Goal: Contribute content: Contribute content

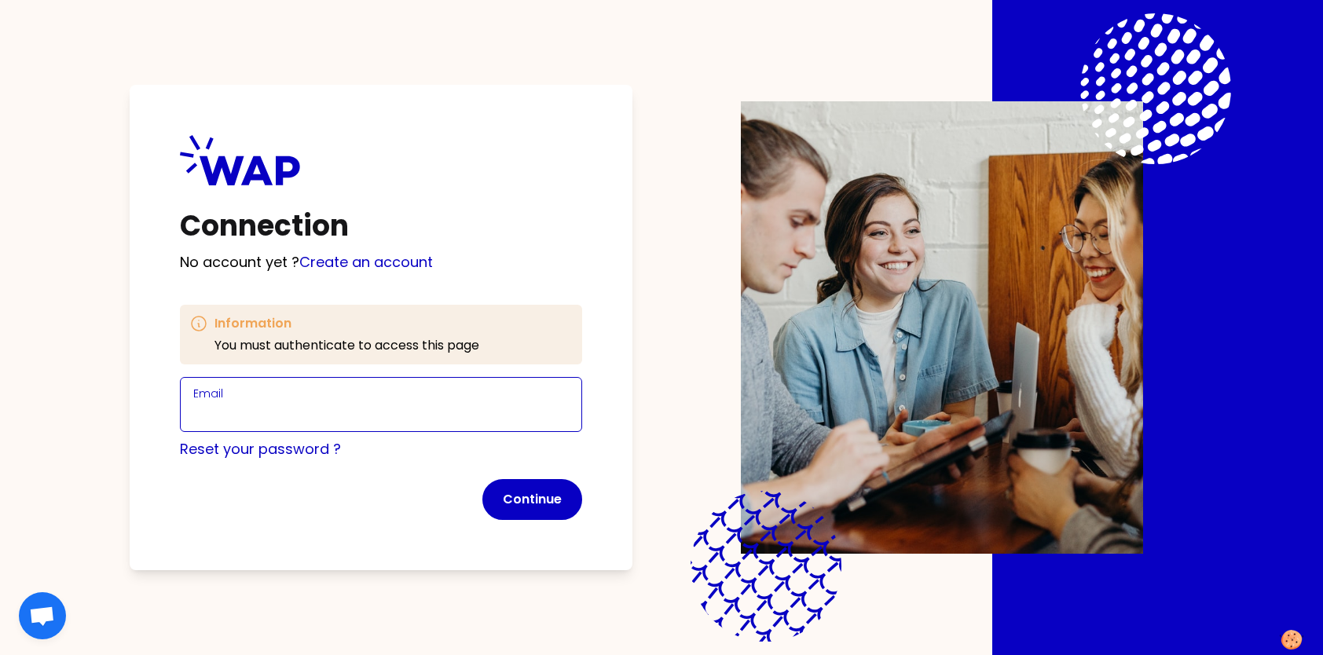
click at [296, 409] on input "Email" at bounding box center [380, 414] width 375 height 22
type input "[EMAIL_ADDRESS][PERSON_NAME][DOMAIN_NAME]"
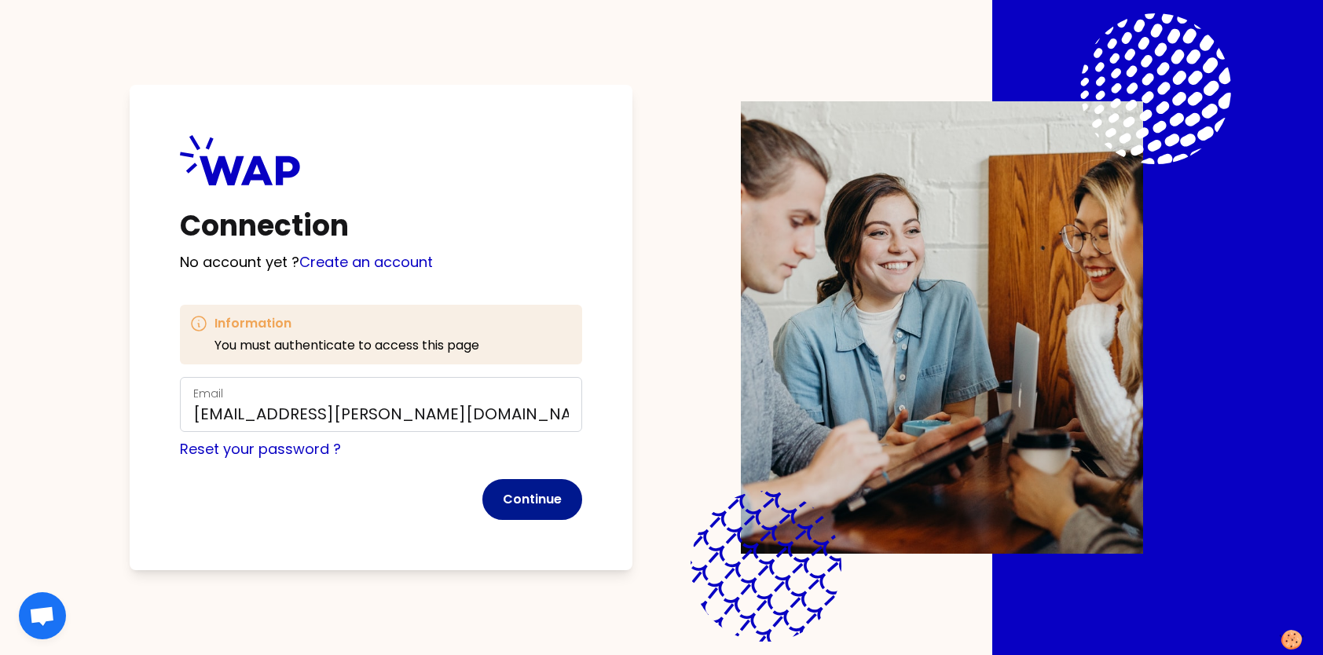
click at [537, 509] on button "Continue" at bounding box center [532, 499] width 100 height 41
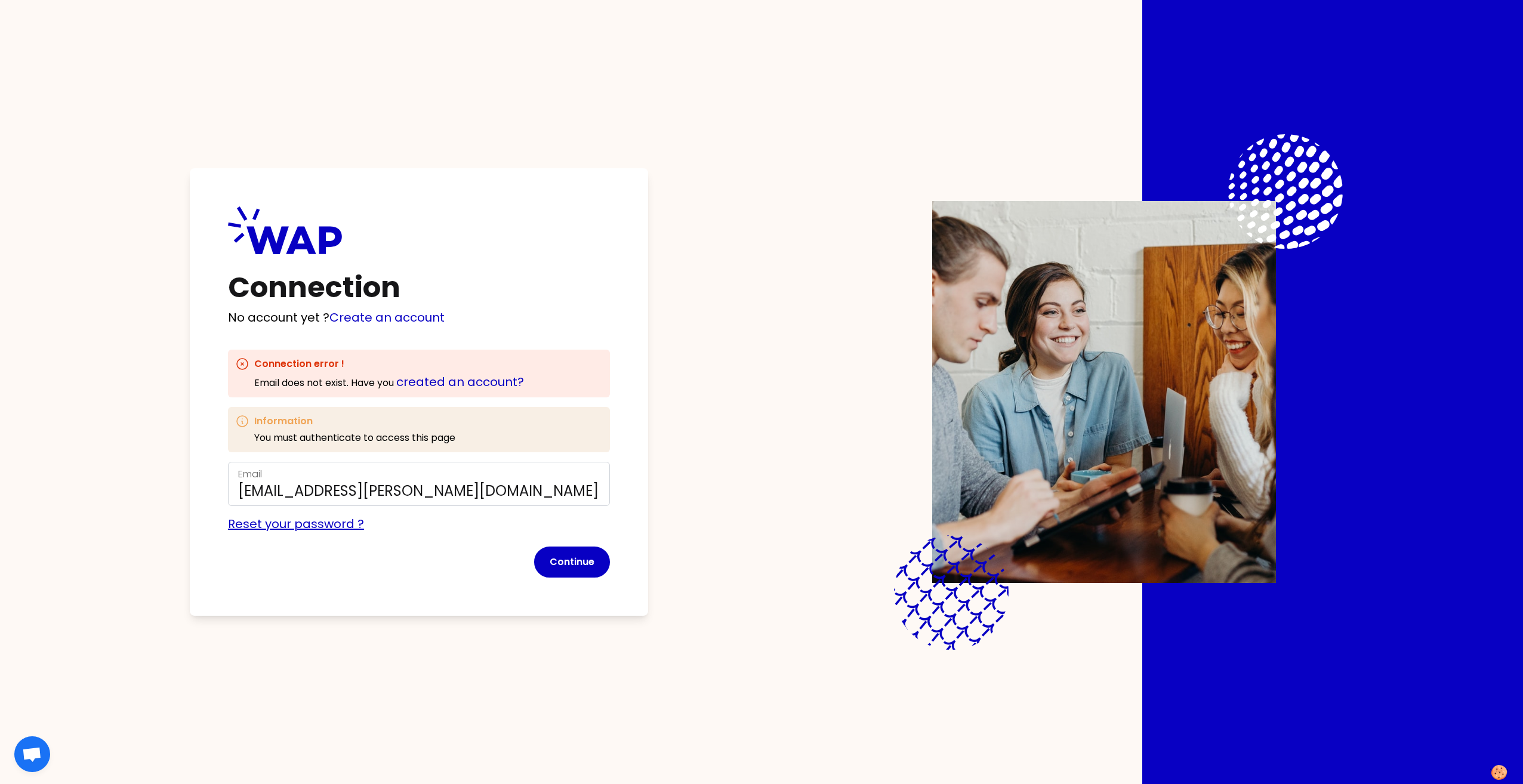
click at [338, 497] on link "Reset your password ?" at bounding box center [296, 524] width 136 height 17
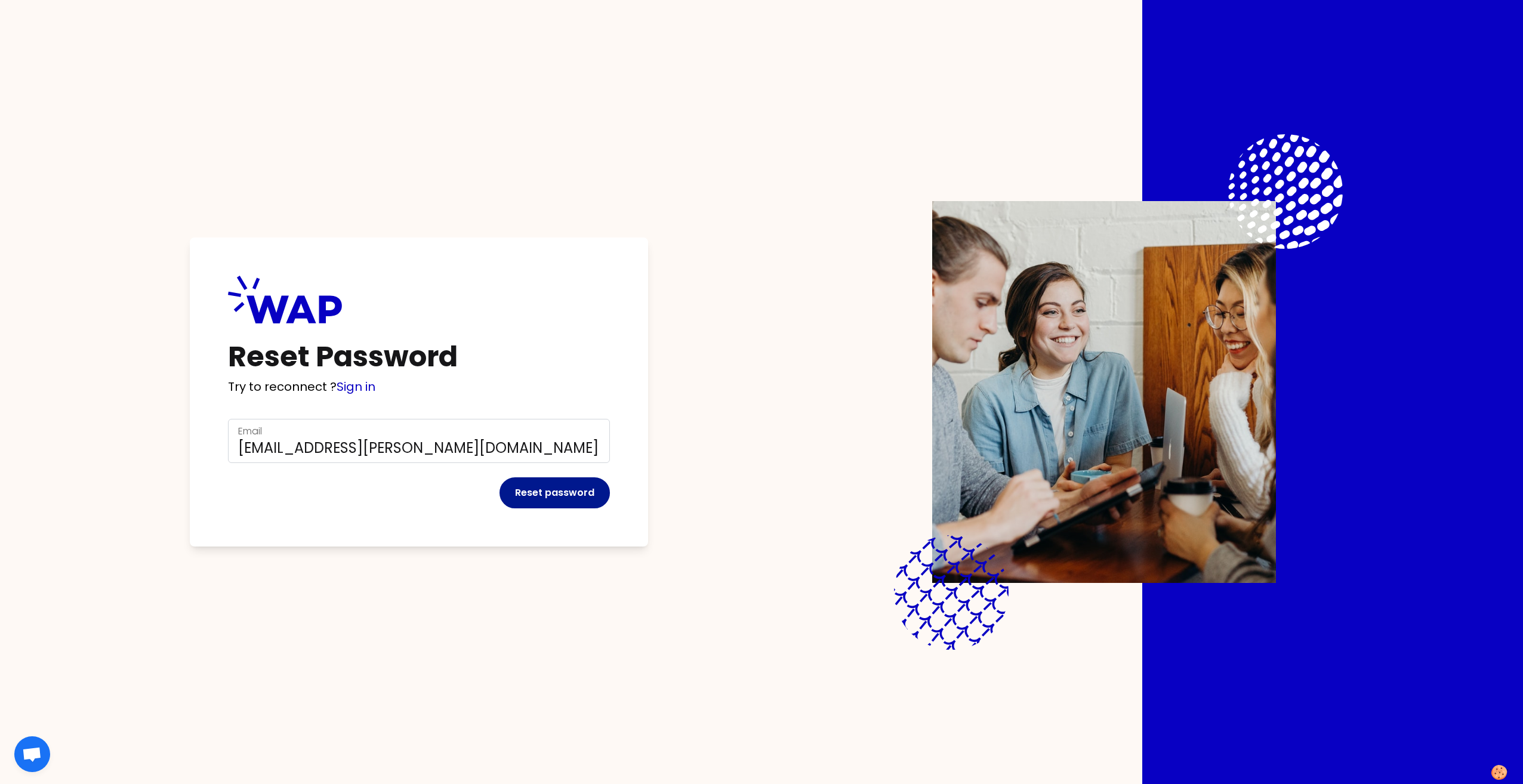
click at [555, 488] on button "Reset password" at bounding box center [554, 492] width 110 height 31
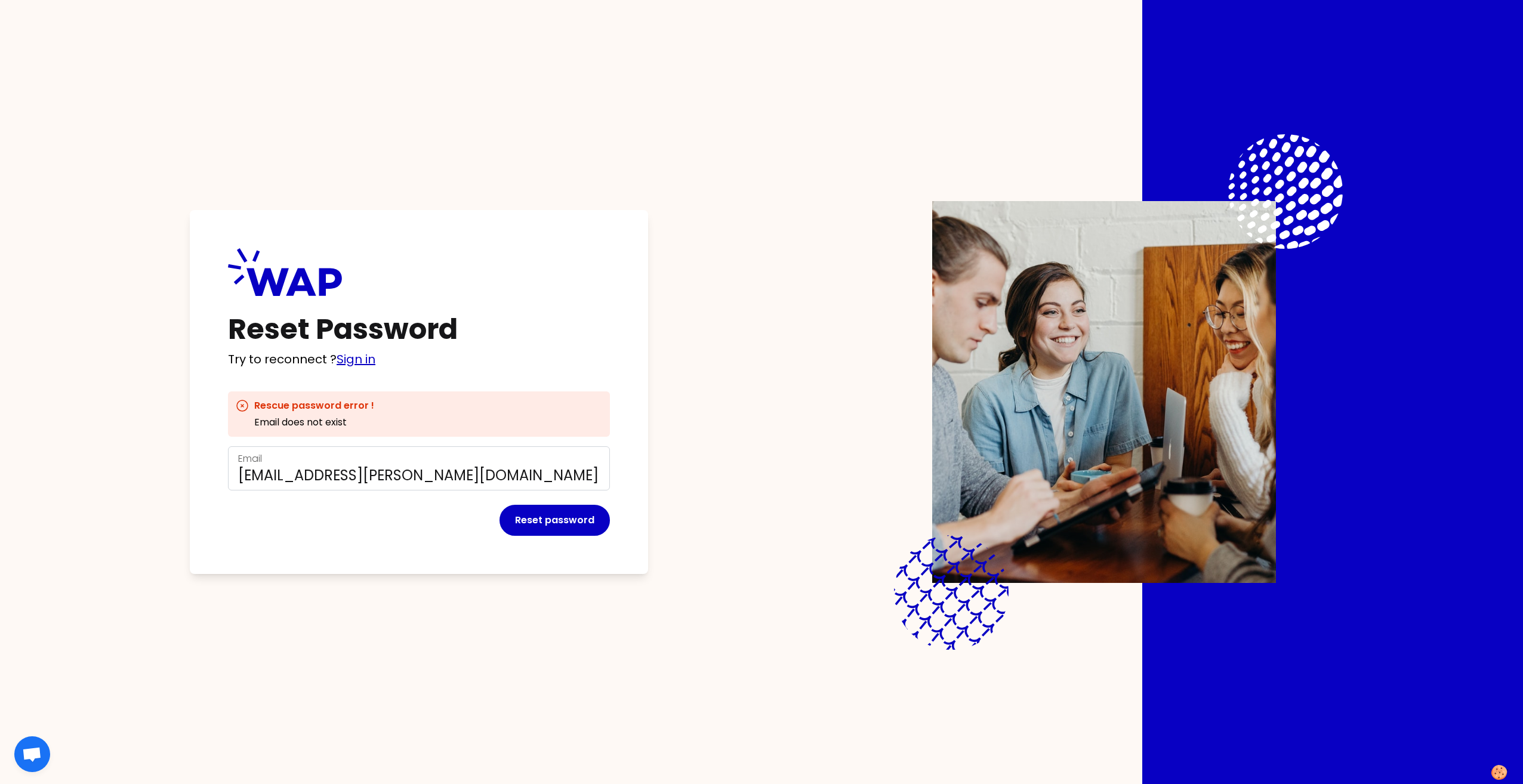
click at [359, 360] on link "Sign in" at bounding box center [356, 359] width 39 height 17
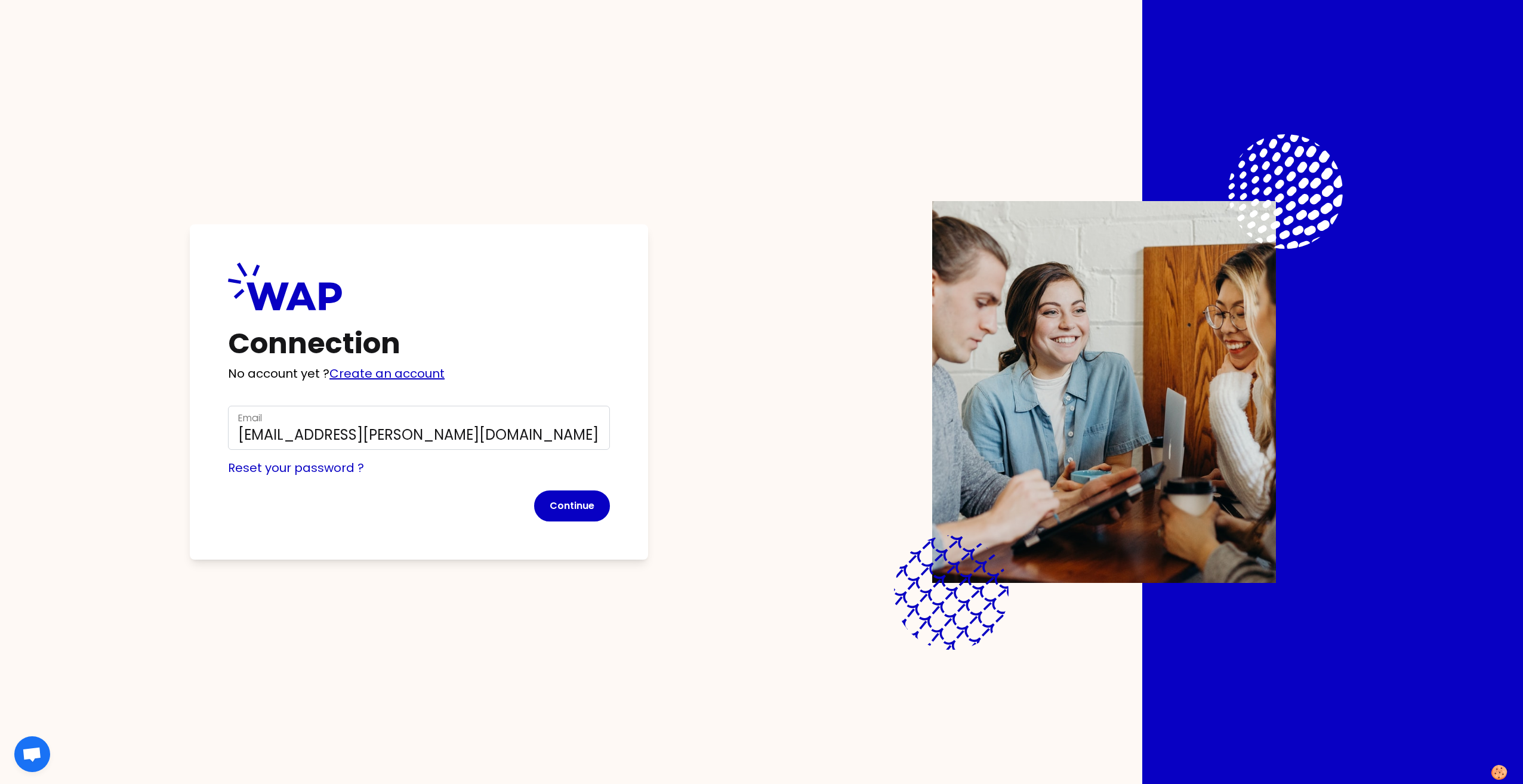
click at [404, 371] on link "Create an account" at bounding box center [388, 374] width 116 height 17
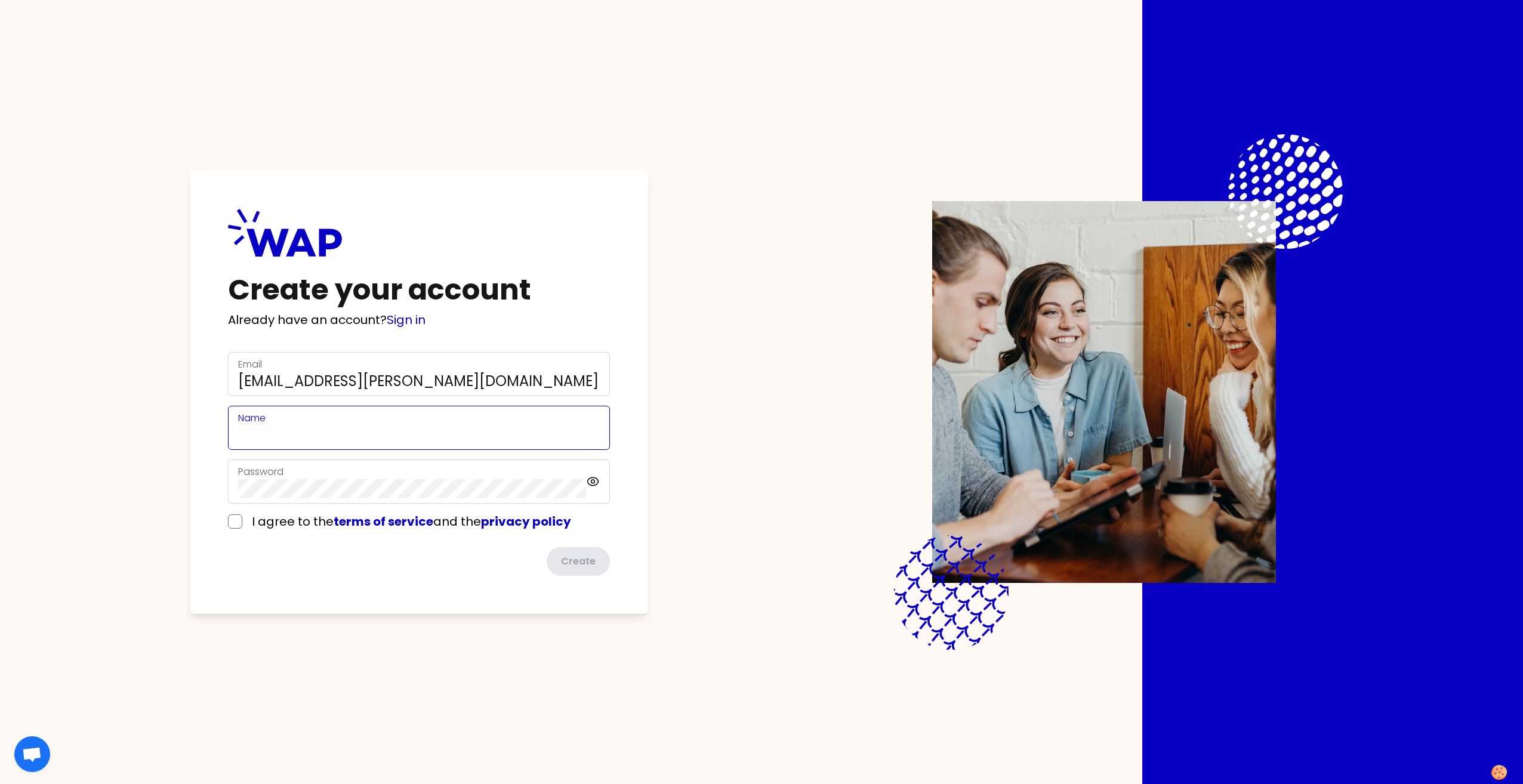
click at [360, 430] on input "Name" at bounding box center [419, 435] width 362 height 19
type input "[PERSON_NAME]"
click at [682, 415] on div "Create your account Already have an account? Sign in Email [EMAIL_ADDRESS][PERS…" at bounding box center [762, 392] width 1370 height 784
click at [233, 497] on input "checkbox" at bounding box center [235, 521] width 14 height 14
checkbox input "true"
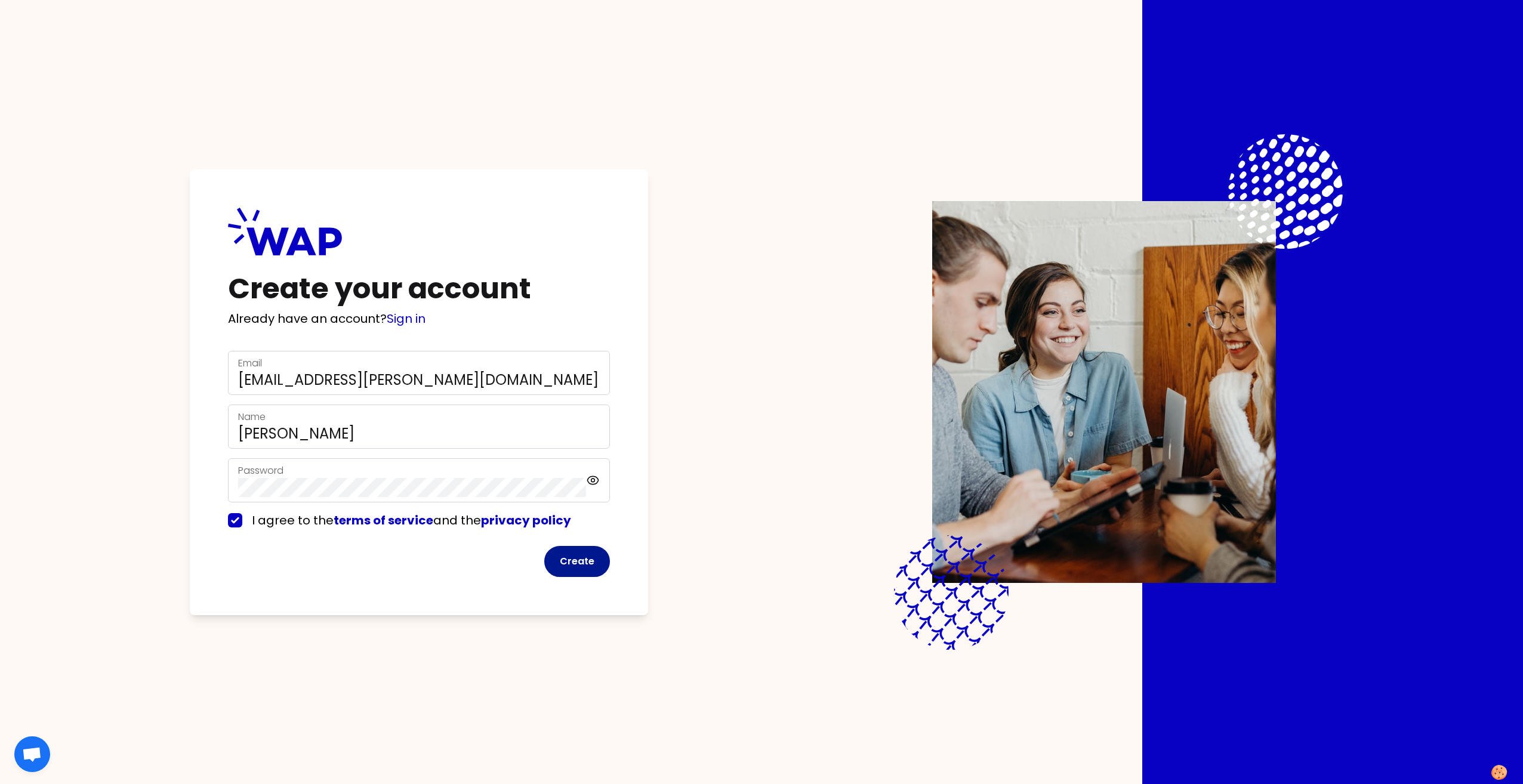
click at [583, 497] on button "Create" at bounding box center [577, 561] width 65 height 31
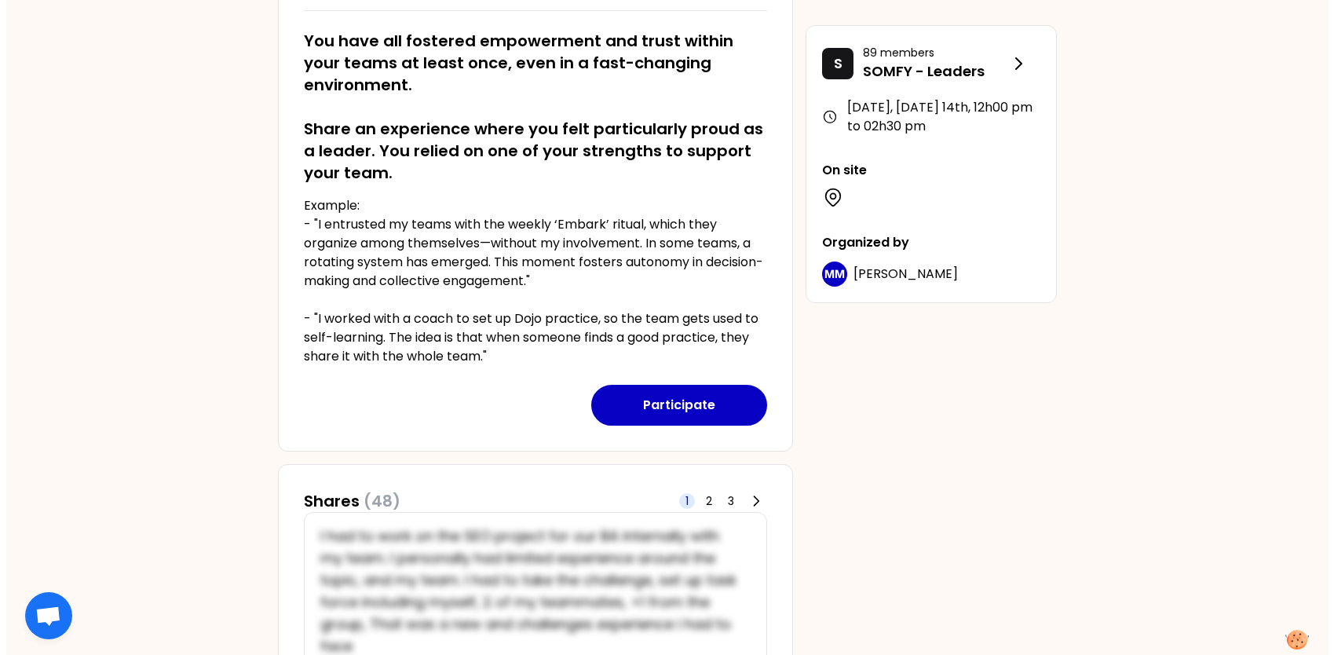
scroll to position [308, 0]
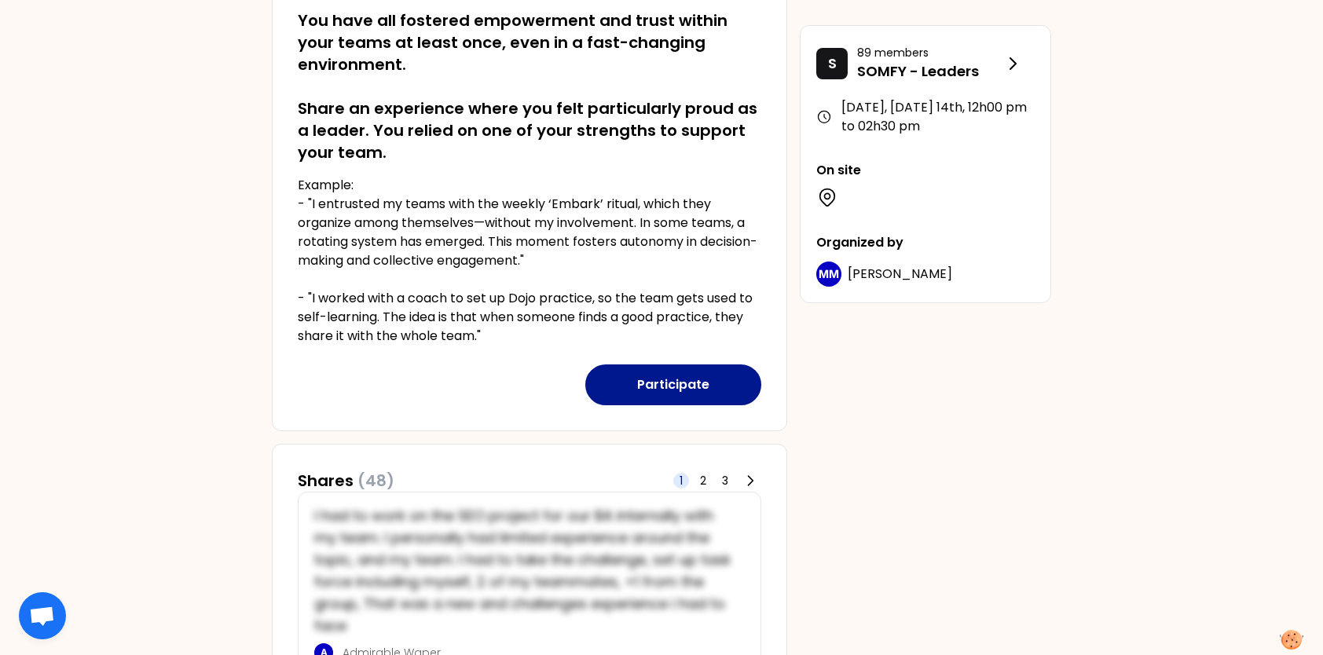
click at [656, 383] on button "Participate" at bounding box center [673, 384] width 176 height 41
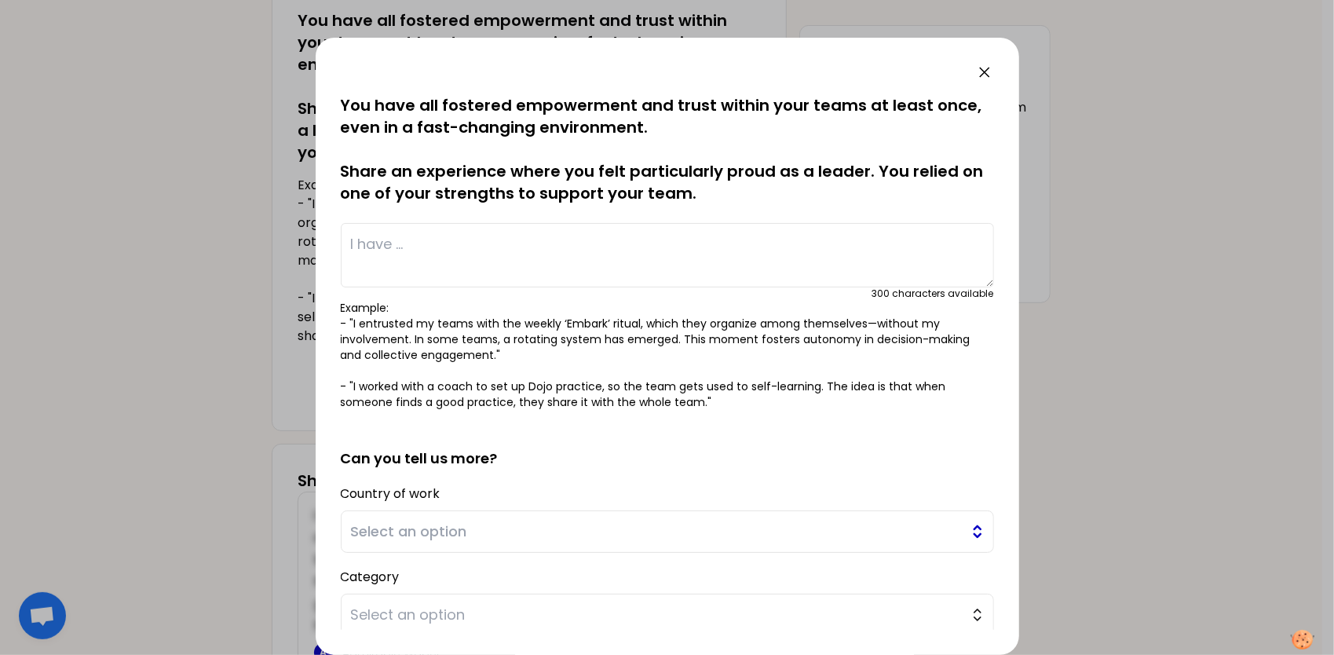
click at [416, 526] on span "Select an option" at bounding box center [656, 532] width 611 height 22
click at [412, 537] on span "Select an option" at bounding box center [656, 532] width 611 height 22
click at [599, 506] on div "Country of work Select an option" at bounding box center [667, 517] width 653 height 71
drag, startPoint x: 599, startPoint y: 506, endPoint x: 540, endPoint y: 528, distance: 63.6
click at [541, 527] on span "Select an option" at bounding box center [656, 532] width 611 height 22
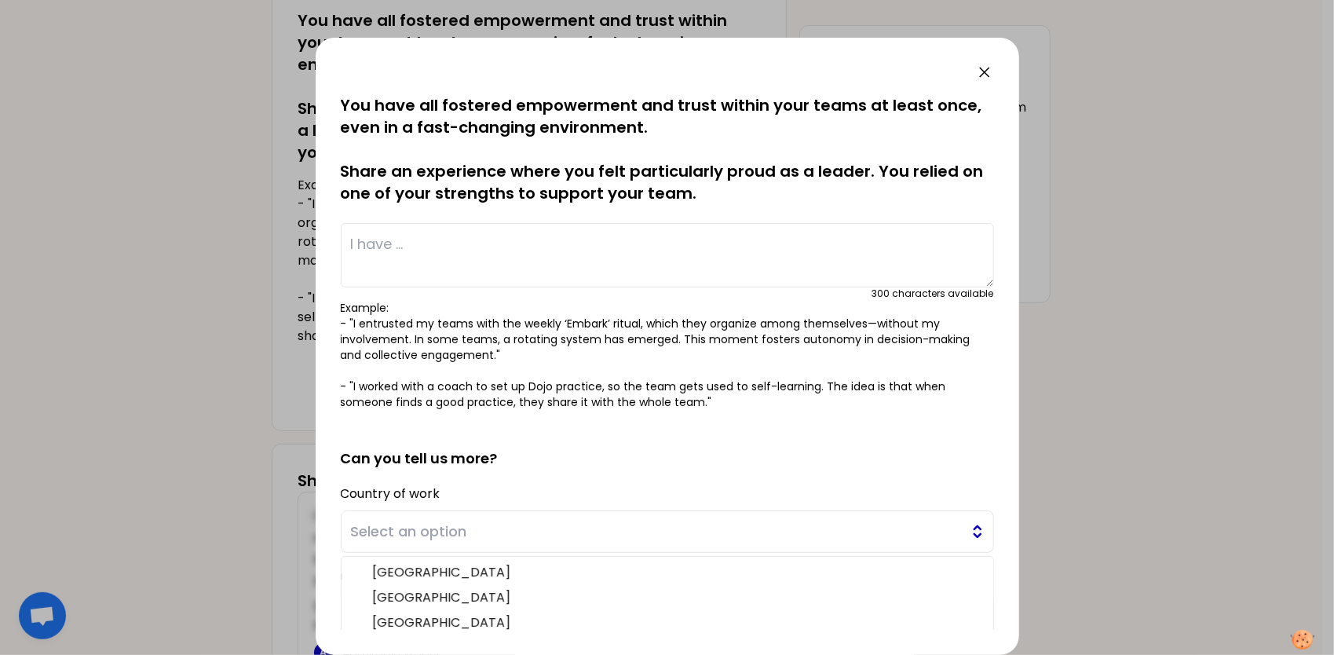
click at [456, 534] on span "Select an option" at bounding box center [656, 532] width 611 height 22
click at [454, 533] on span "Select an option" at bounding box center [656, 532] width 611 height 22
click at [444, 535] on span "Select an option" at bounding box center [656, 532] width 611 height 22
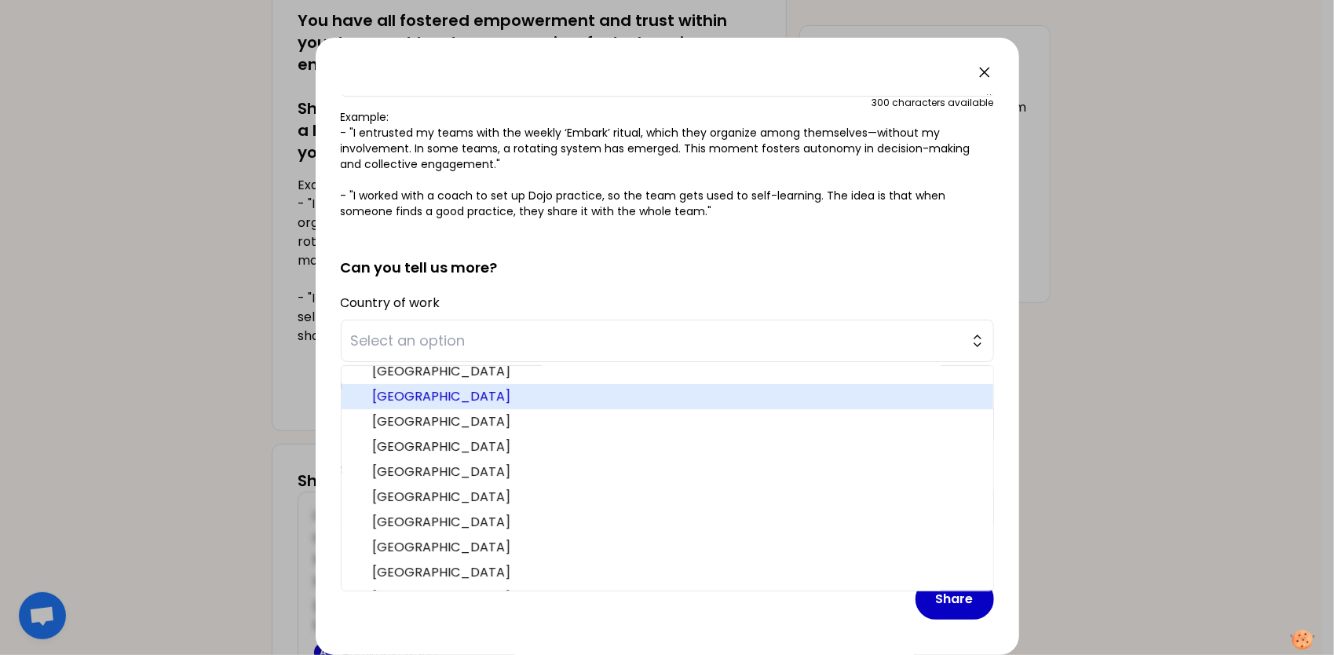
scroll to position [340, 0]
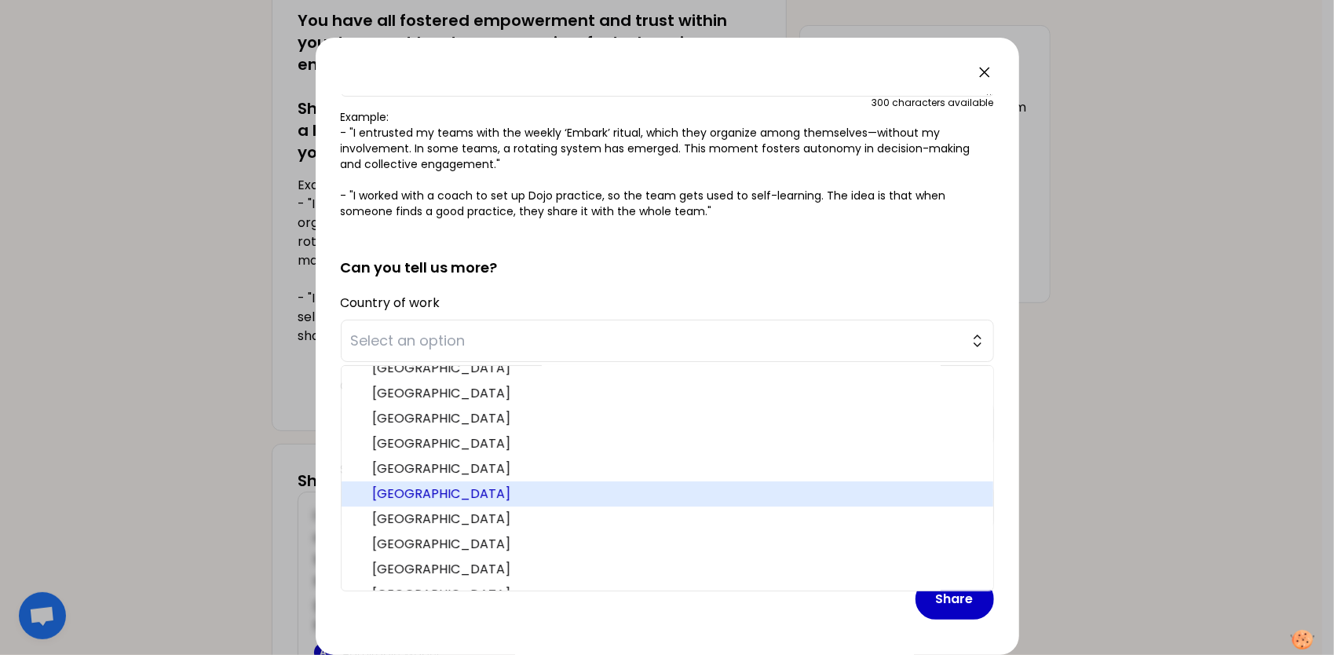
click at [427, 489] on span "[GEOGRAPHIC_DATA]" at bounding box center [677, 494] width 608 height 19
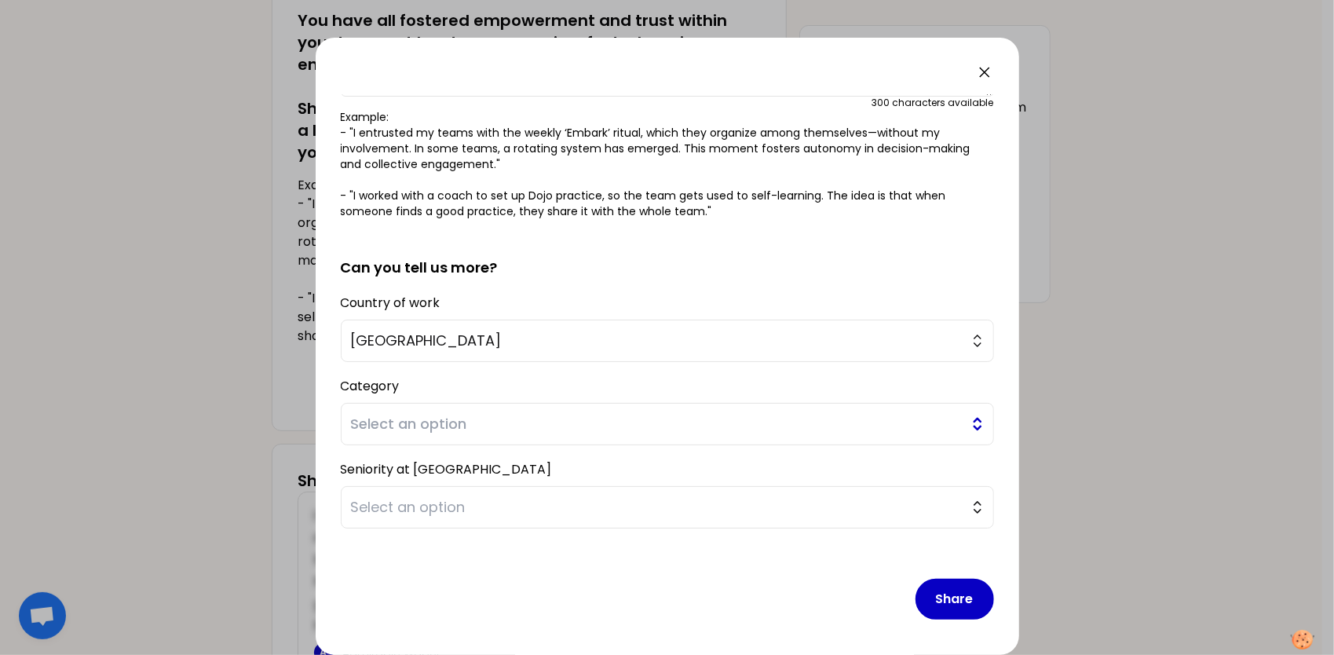
click at [426, 416] on span "Select an option" at bounding box center [656, 424] width 611 height 22
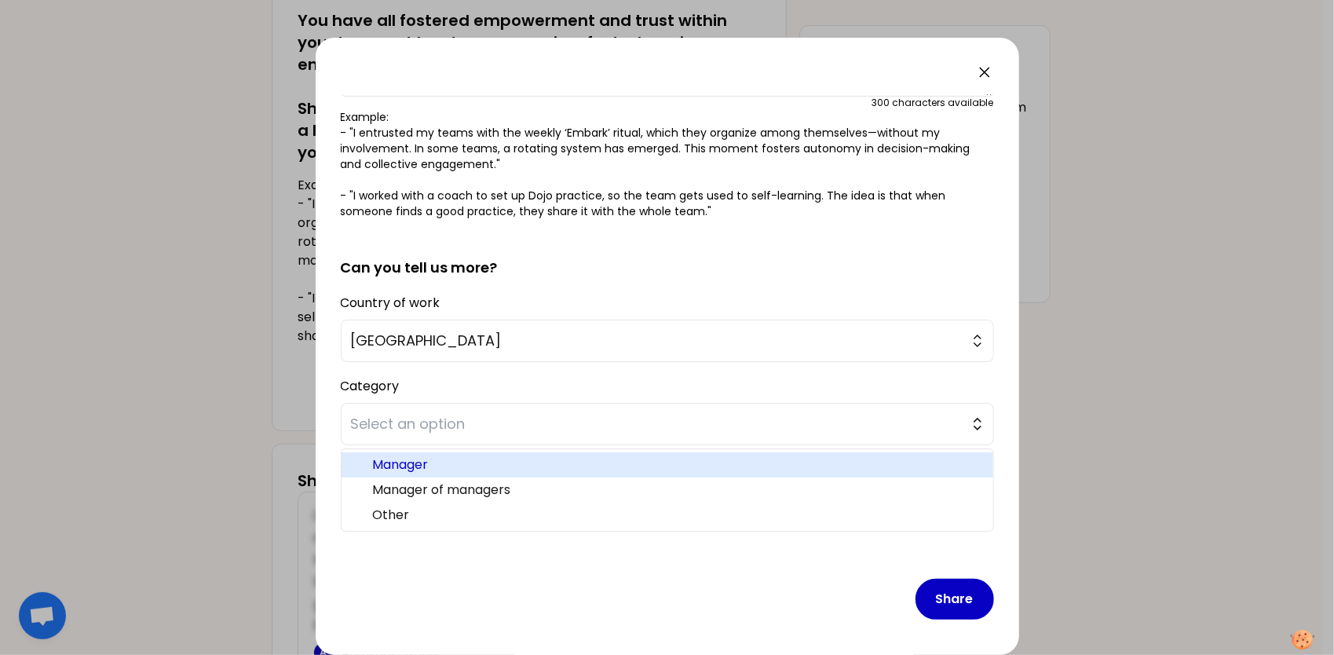
click at [414, 465] on span "Manager" at bounding box center [677, 465] width 608 height 19
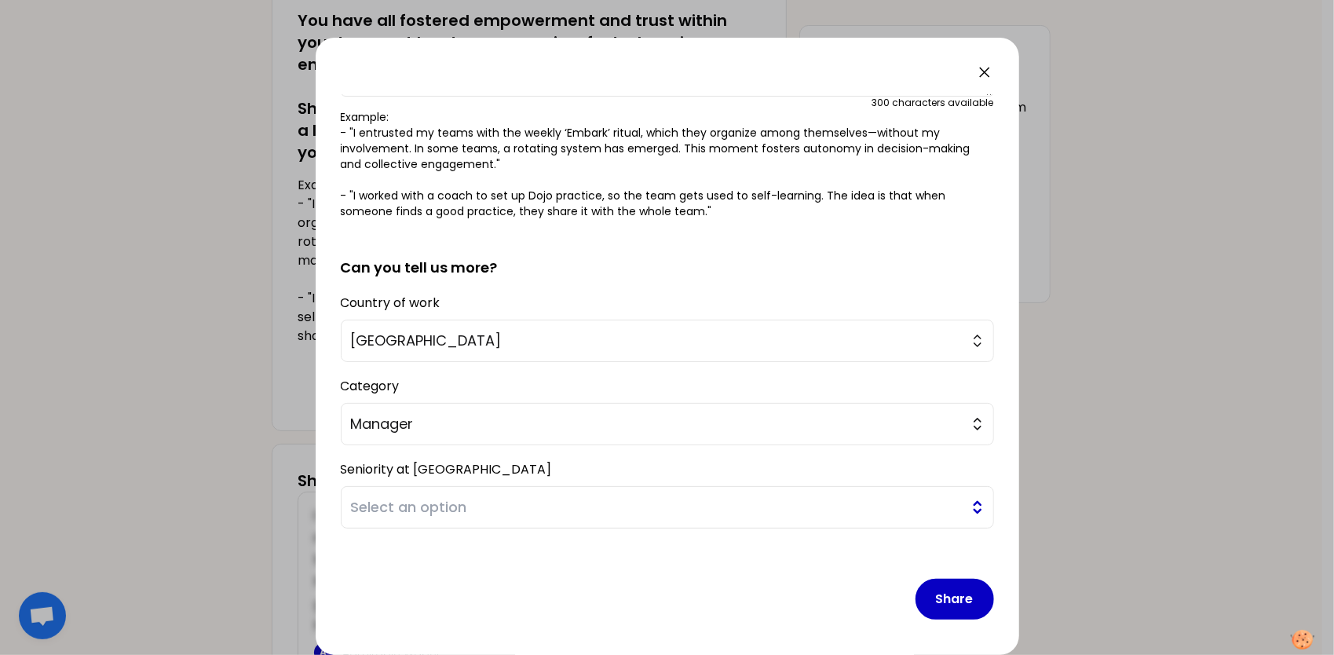
click at [462, 507] on span "Select an option" at bounding box center [656, 507] width 611 height 22
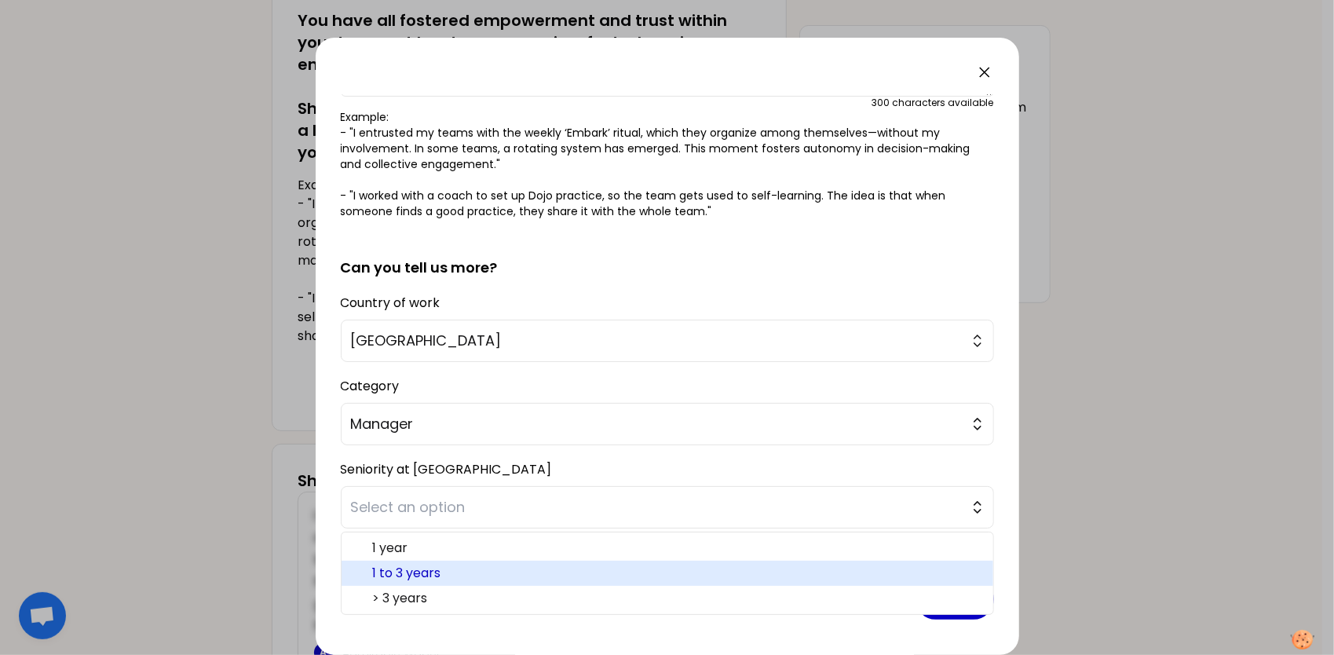
click at [415, 572] on span "1 to 3 years" at bounding box center [677, 573] width 608 height 19
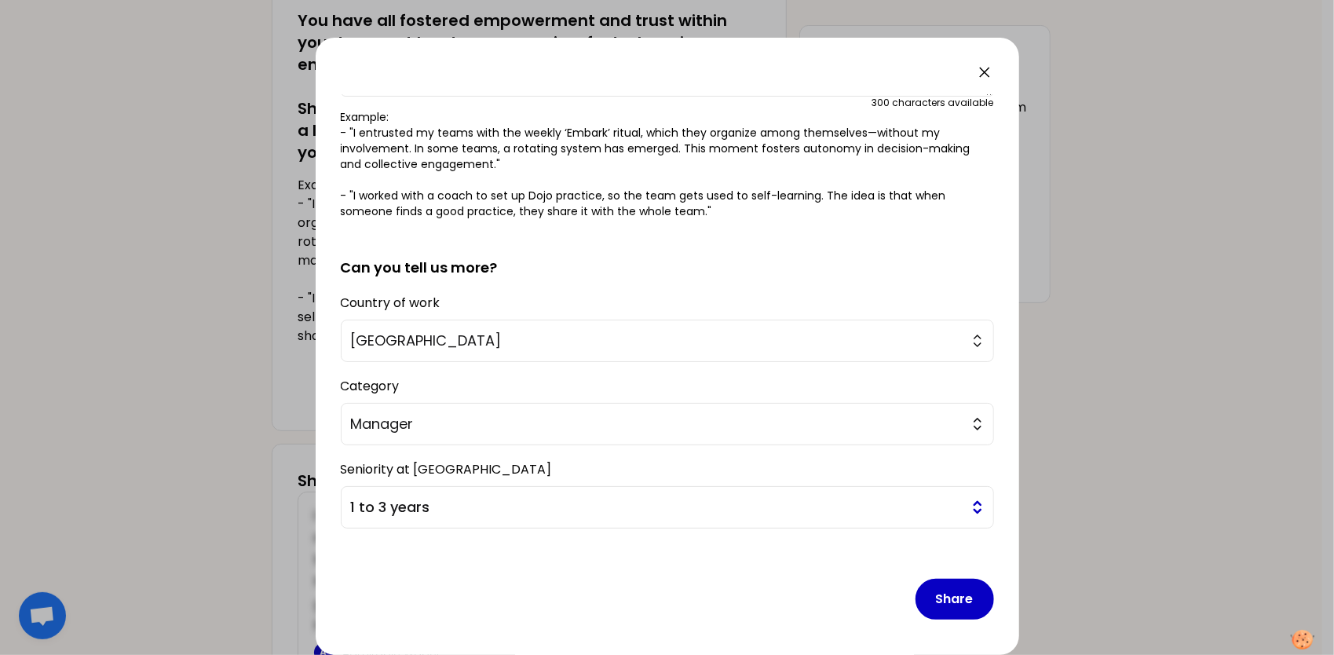
click at [889, 506] on span "1 to 3 years" at bounding box center [656, 507] width 611 height 22
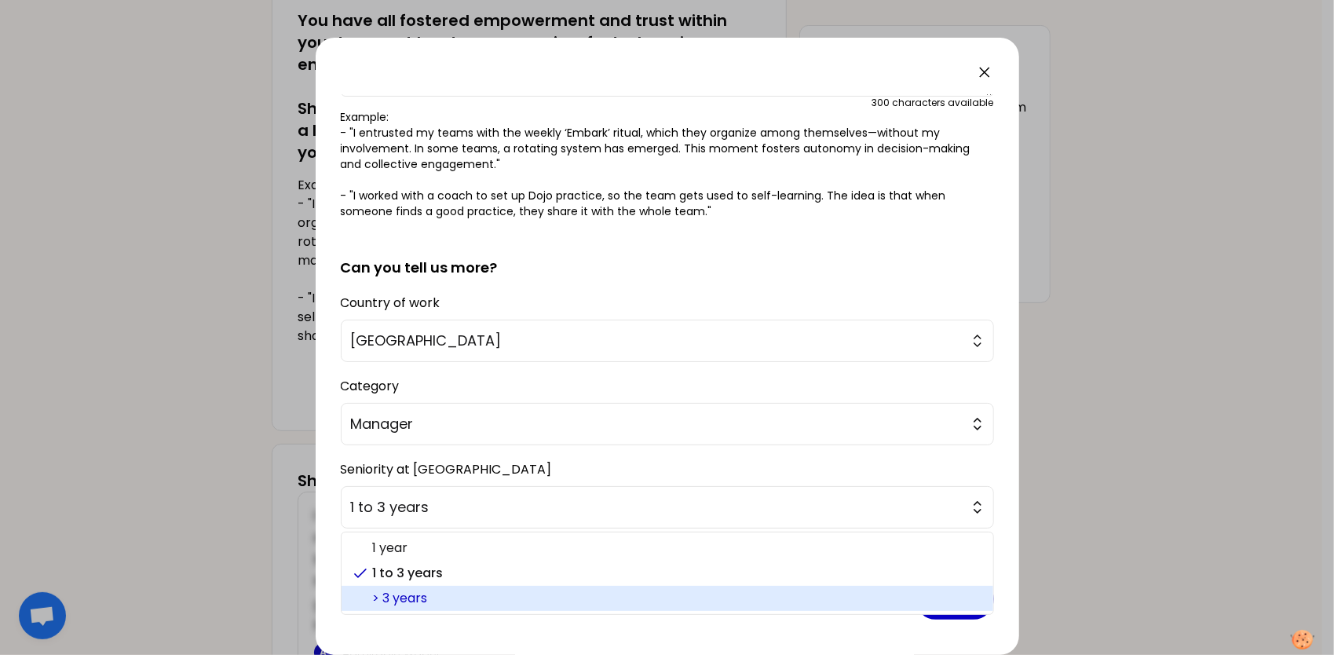
drag, startPoint x: 394, startPoint y: 595, endPoint x: 672, endPoint y: 582, distance: 278.4
click at [394, 595] on span "> 3 years" at bounding box center [677, 598] width 608 height 19
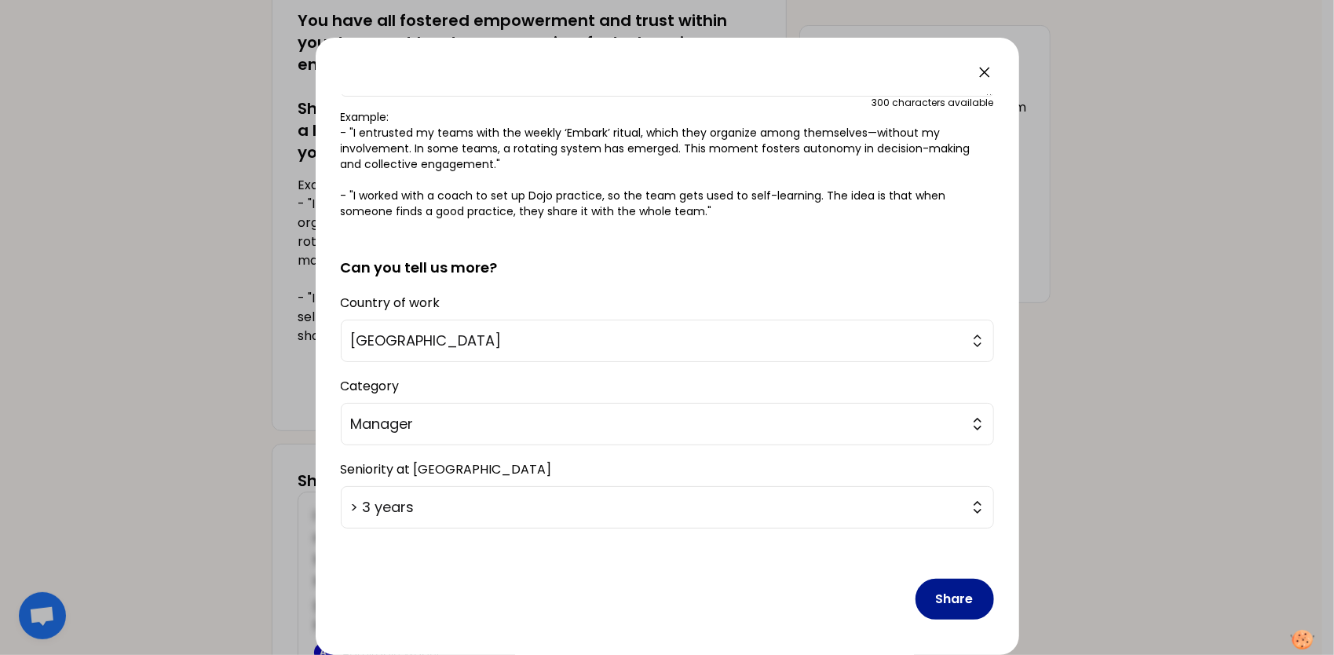
click at [958, 607] on button "Share" at bounding box center [955, 599] width 79 height 41
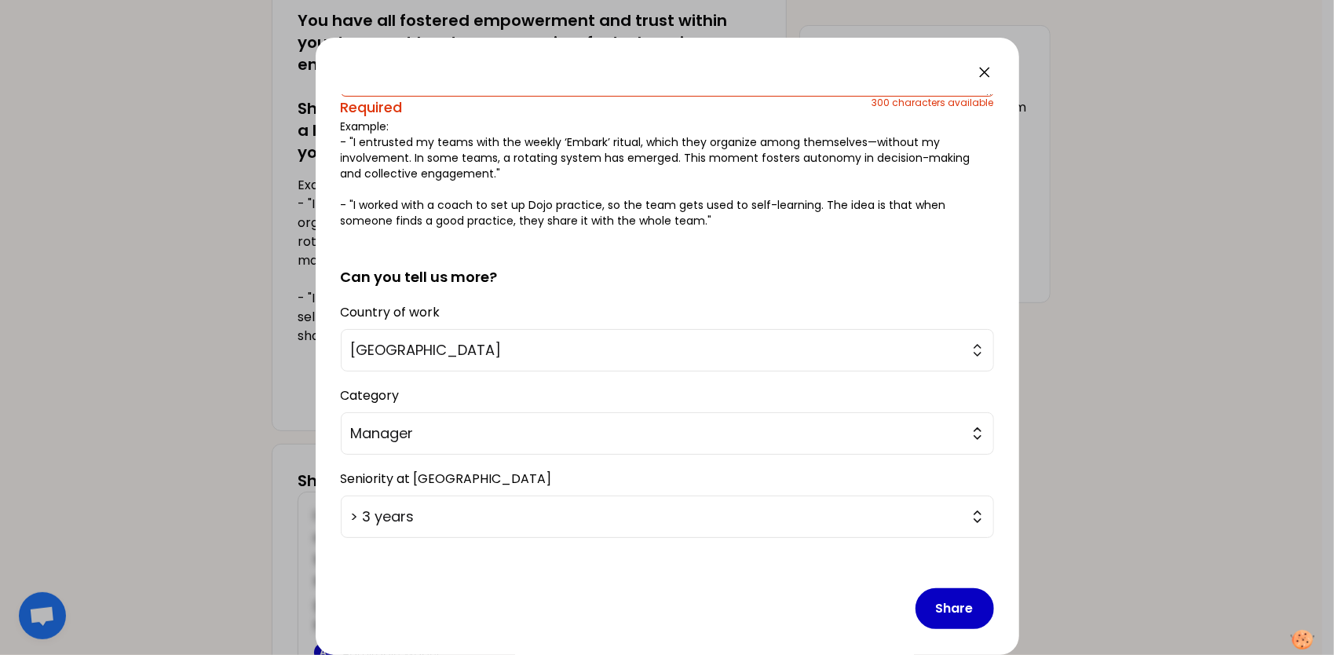
click at [568, 169] on p "Example: - "I entrusted my teams with the weekly ‘Embark’ ritual, which they or…" at bounding box center [667, 174] width 653 height 110
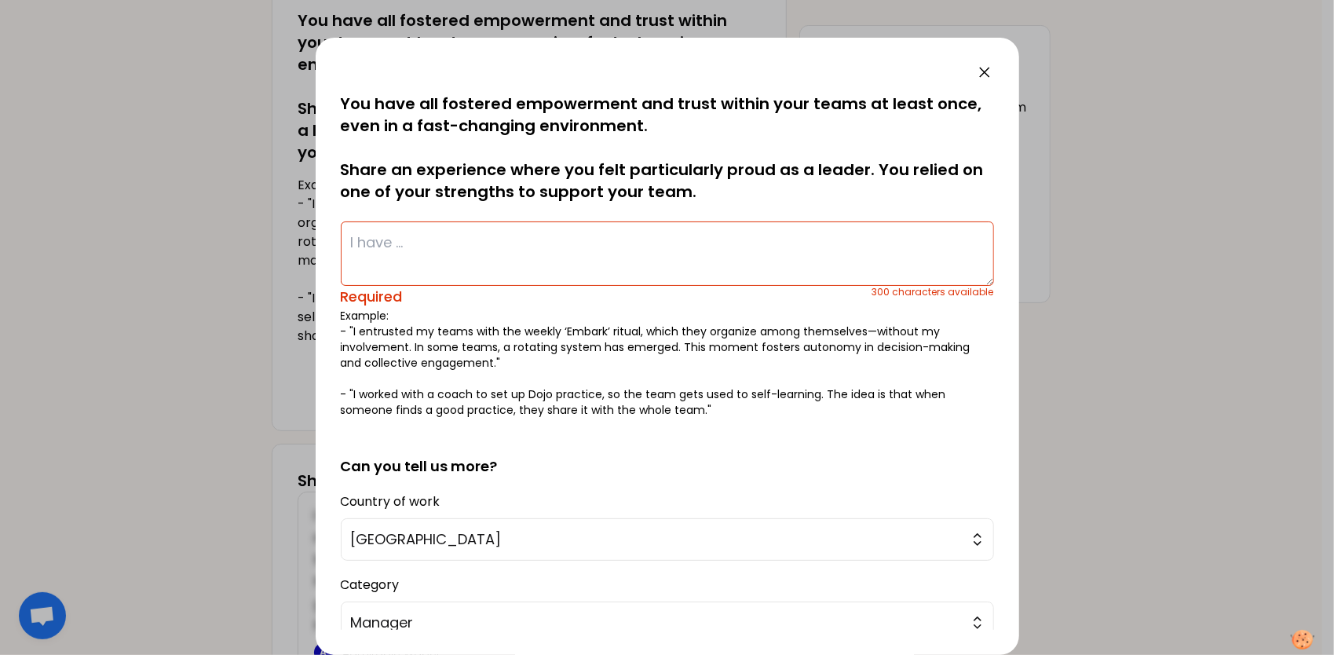
scroll to position [0, 0]
paste textarea "A situation I am proud of took place during the implementation of a new HR syst…"
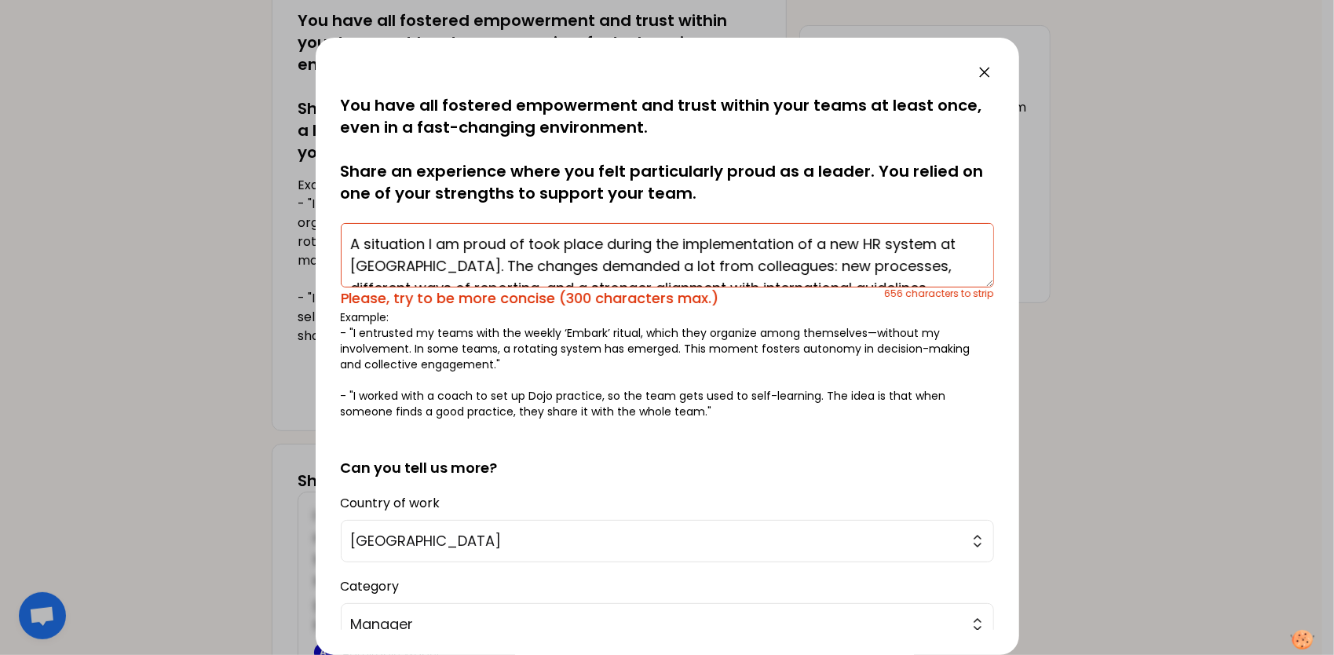
drag, startPoint x: 939, startPoint y: 243, endPoint x: 396, endPoint y: 265, distance: 543.9
click at [396, 265] on textarea "A situation I am proud of took place during the implementation of a new HR syst…" at bounding box center [667, 255] width 653 height 64
click at [886, 242] on textarea "A situation I am proud of took place during the implementation of a new HR syst…" at bounding box center [667, 255] width 653 height 64
click at [844, 259] on textarea "A situation I am proud of took place during the implementation of a new HR syst…" at bounding box center [667, 255] width 653 height 64
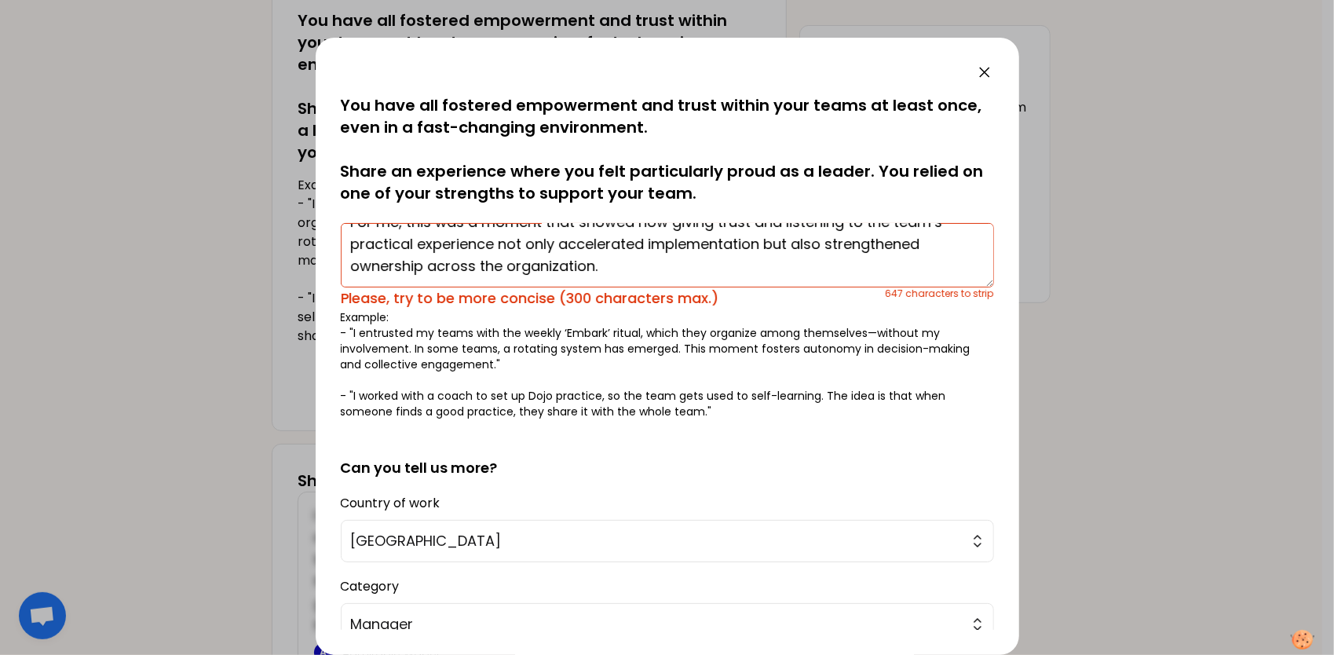
type textarea "A situation I am proud of took place during the implementation of a new HR syst…"
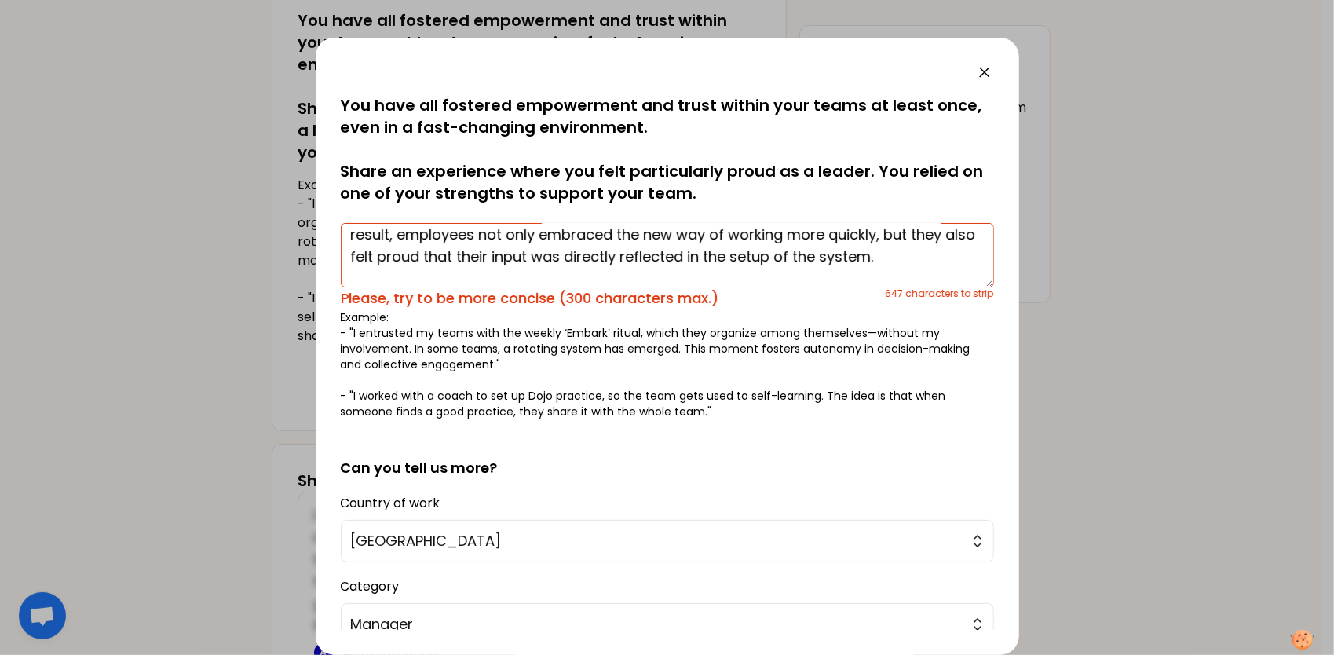
scroll to position [0, 0]
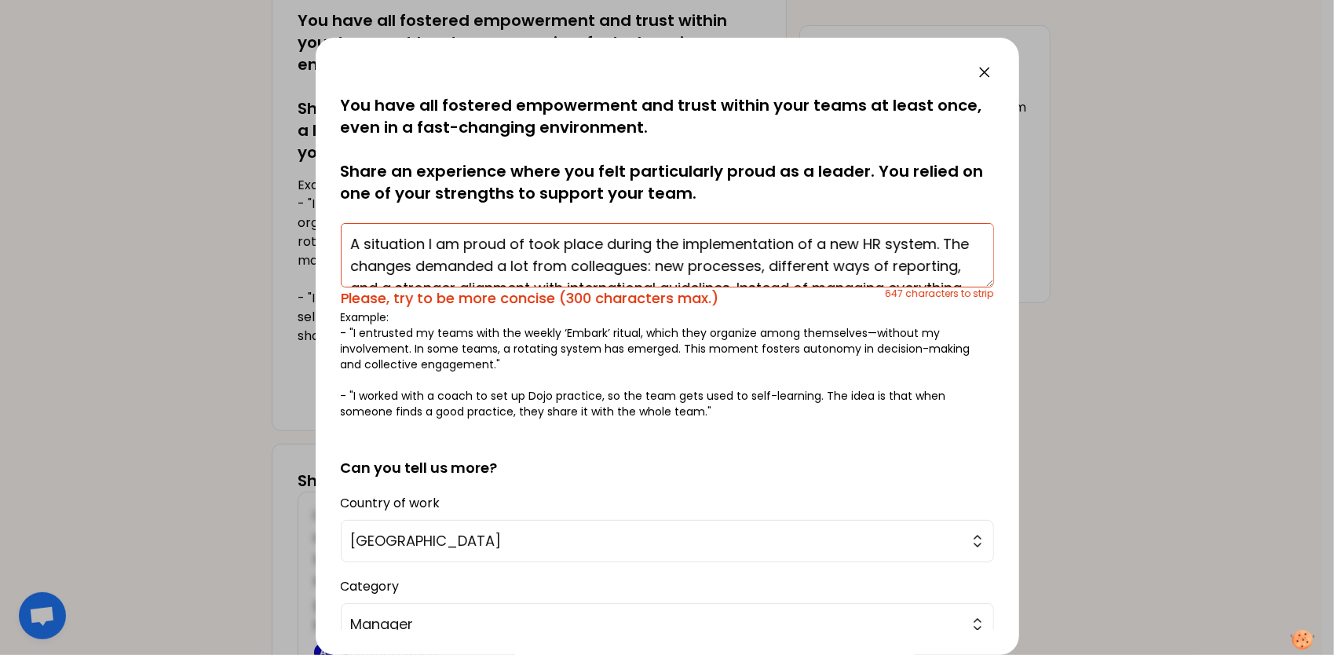
drag, startPoint x: 666, startPoint y: 278, endPoint x: 208, endPoint y: 189, distance: 466.4
click at [208, 189] on div "saved You have all fostered empowerment and trust within your teams at least on…" at bounding box center [667, 327] width 1334 height 655
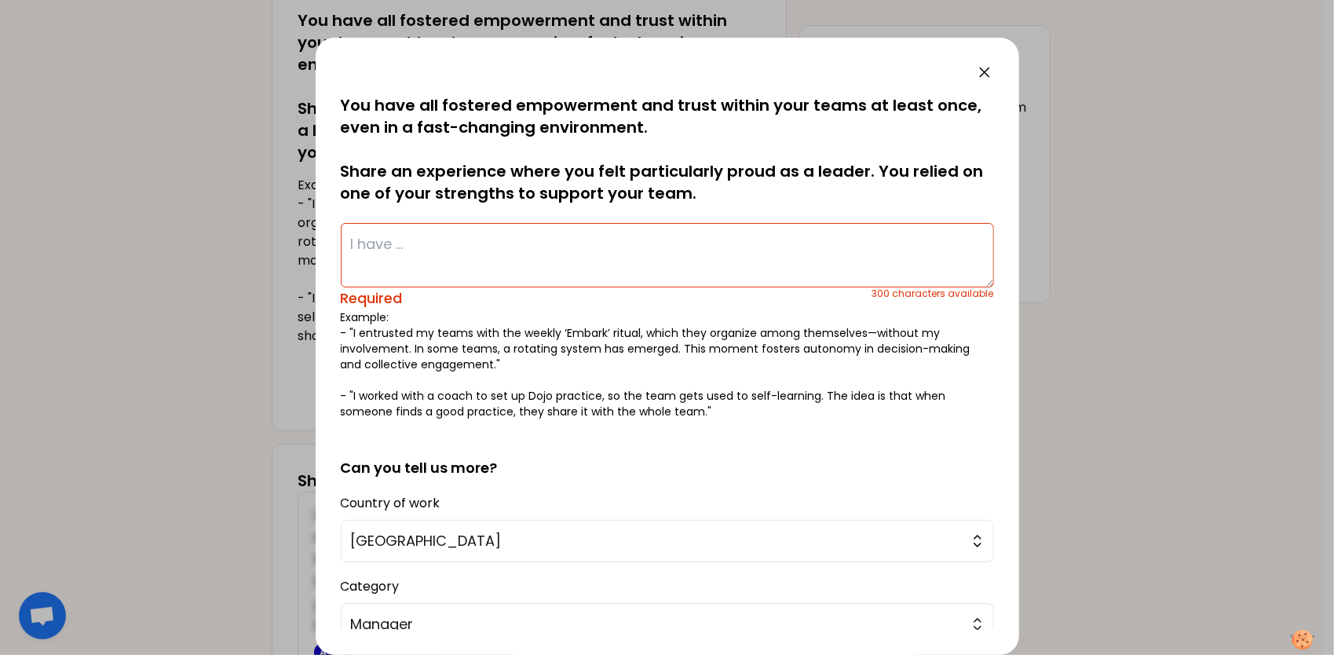
click at [357, 247] on textarea at bounding box center [667, 255] width 653 height 64
paste textarea "During the rollout of a new HR system, I asked the team to identify daily chall…"
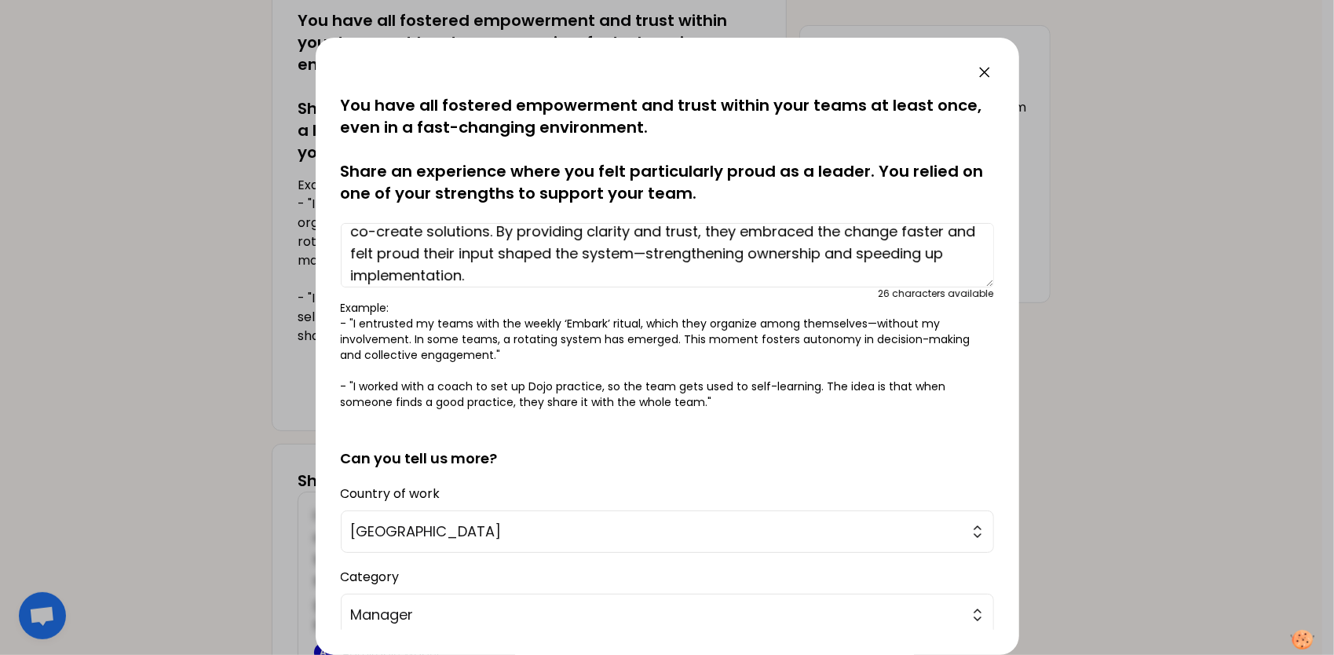
scroll to position [39, 0]
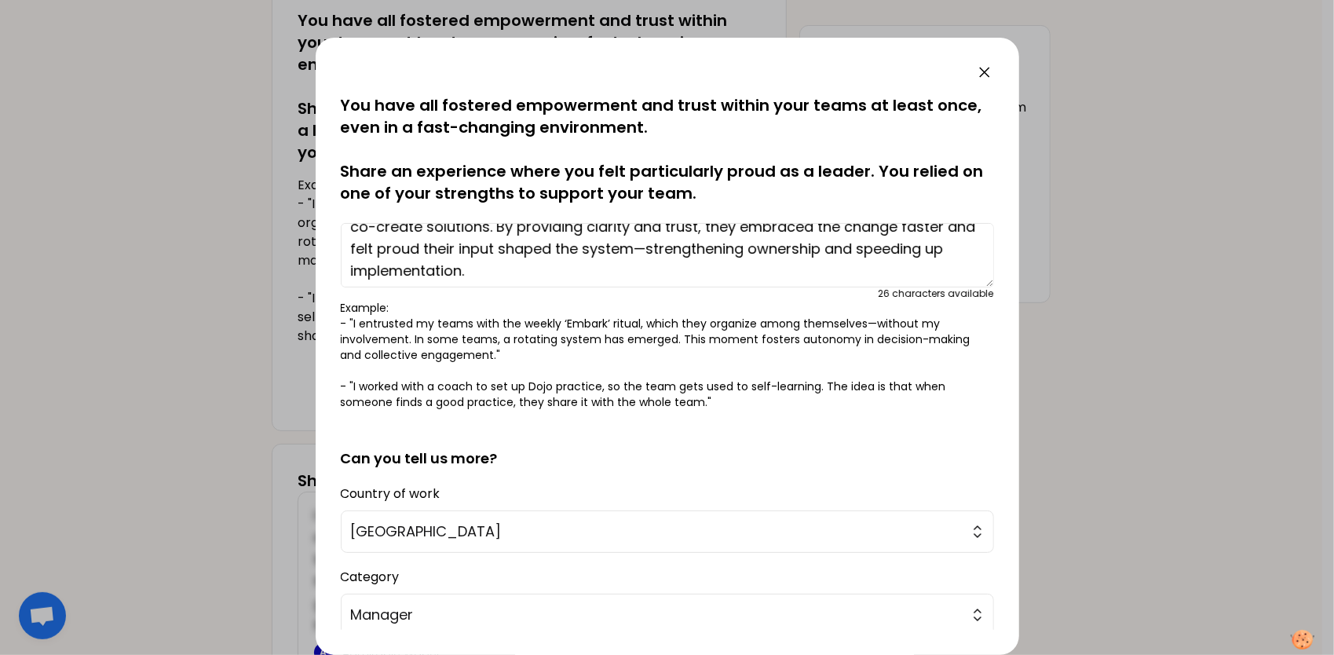
click at [484, 254] on textarea "During the rollout of a new HR system, I asked the team to identify daily chall…" at bounding box center [667, 255] width 653 height 64
click at [715, 248] on textarea "During the rollout of a new HR system, I asked the team to identify daily chall…" at bounding box center [667, 255] width 653 height 64
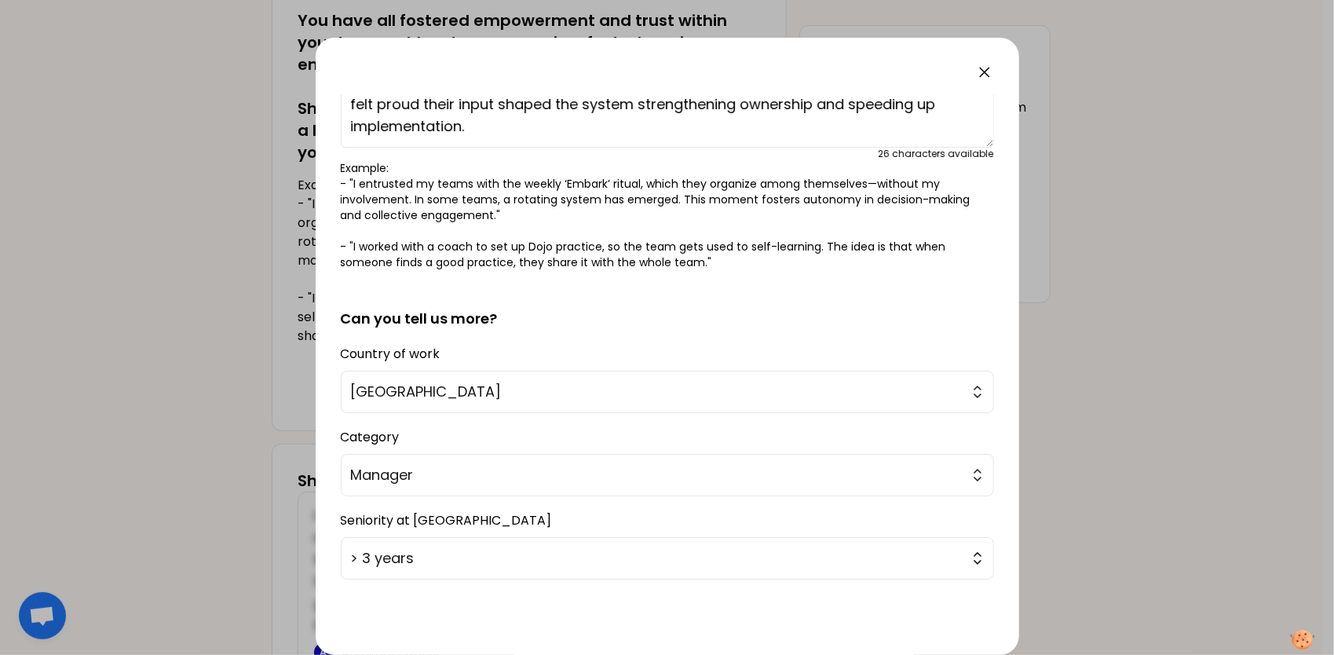
scroll to position [191, 0]
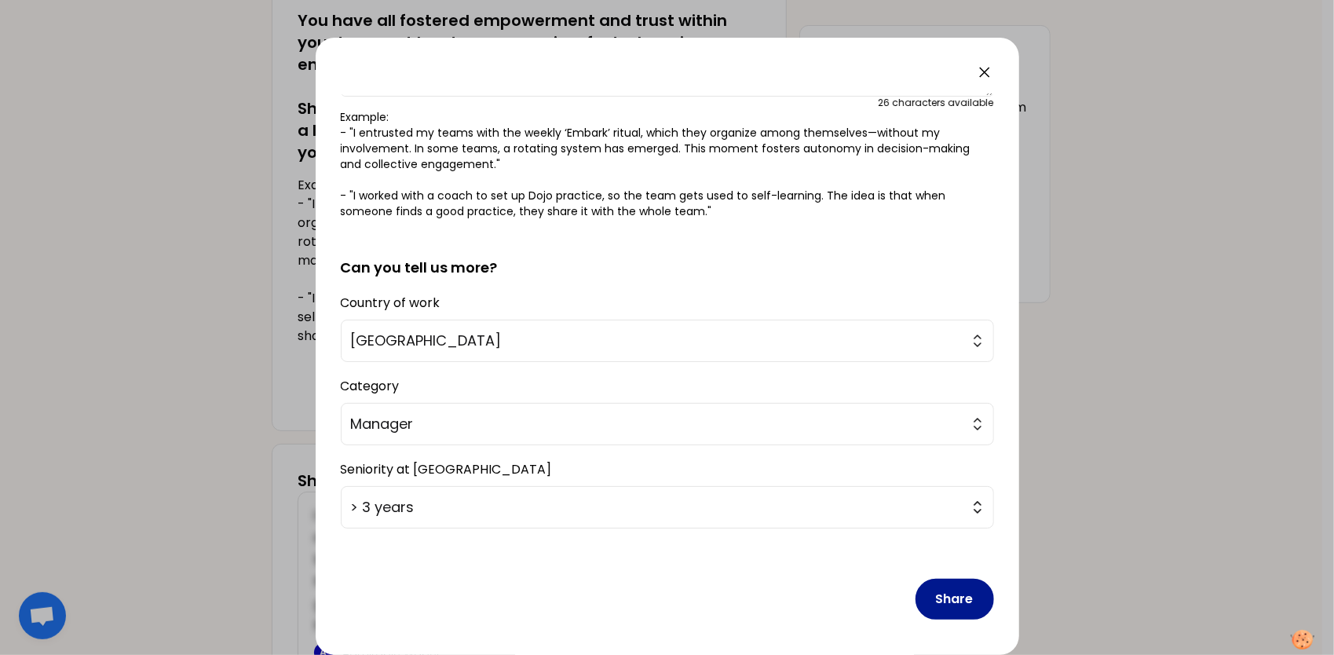
type textarea "During the rollout of a new HR system, I asked the team to identify daily chall…"
click at [954, 594] on button "Share" at bounding box center [955, 599] width 79 height 41
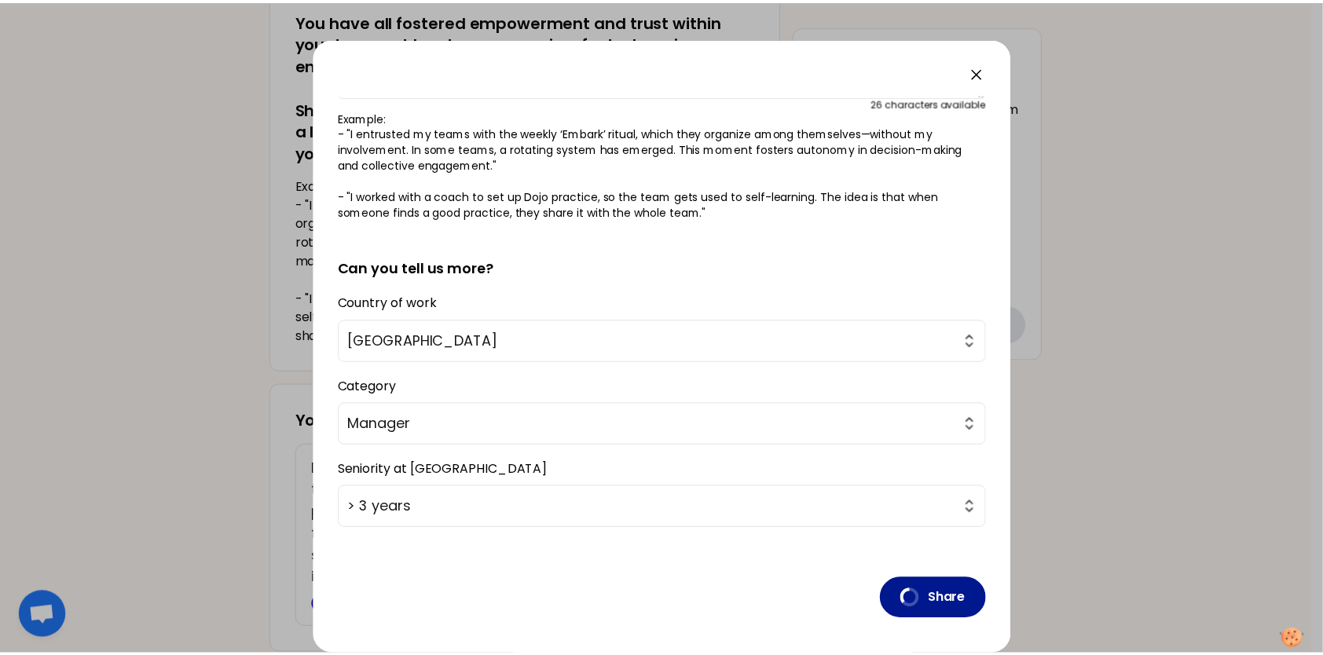
scroll to position [0, 0]
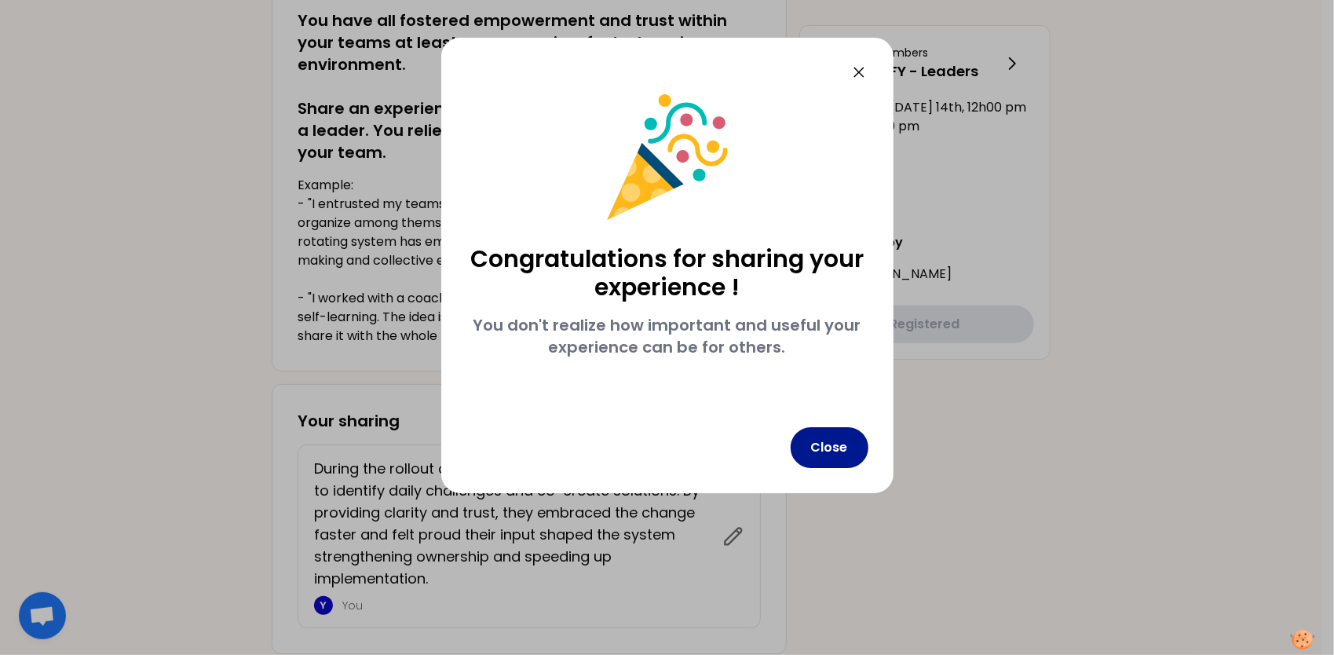
click at [834, 451] on button "Close" at bounding box center [830, 447] width 78 height 41
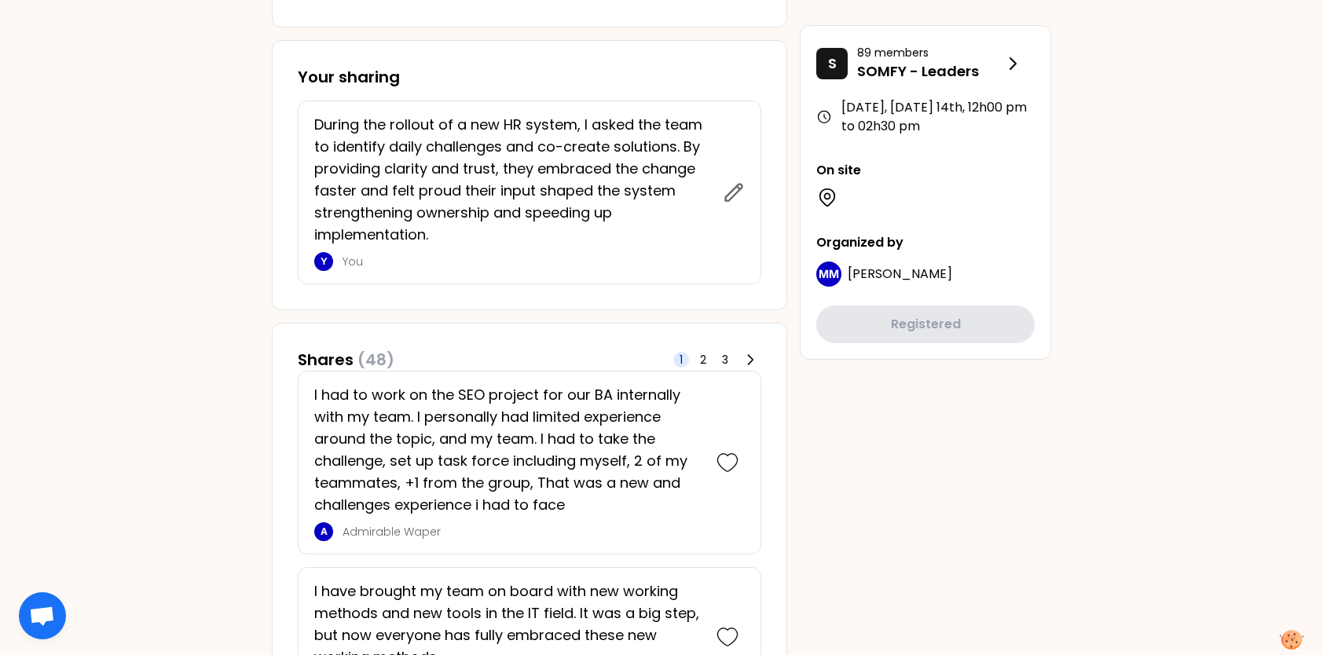
scroll to position [578, 0]
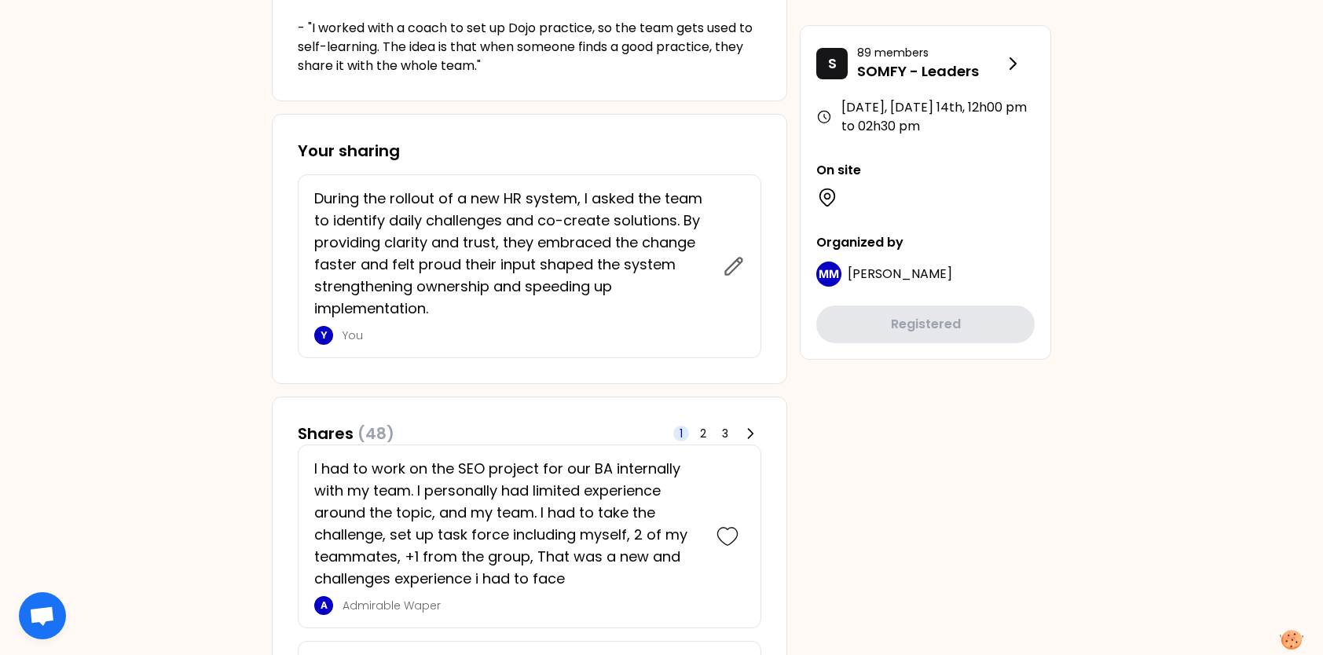
click at [446, 307] on p "During the rollout of a new HR system, I asked the team to identify daily chall…" at bounding box center [513, 254] width 399 height 132
click at [729, 262] on icon at bounding box center [734, 266] width 22 height 22
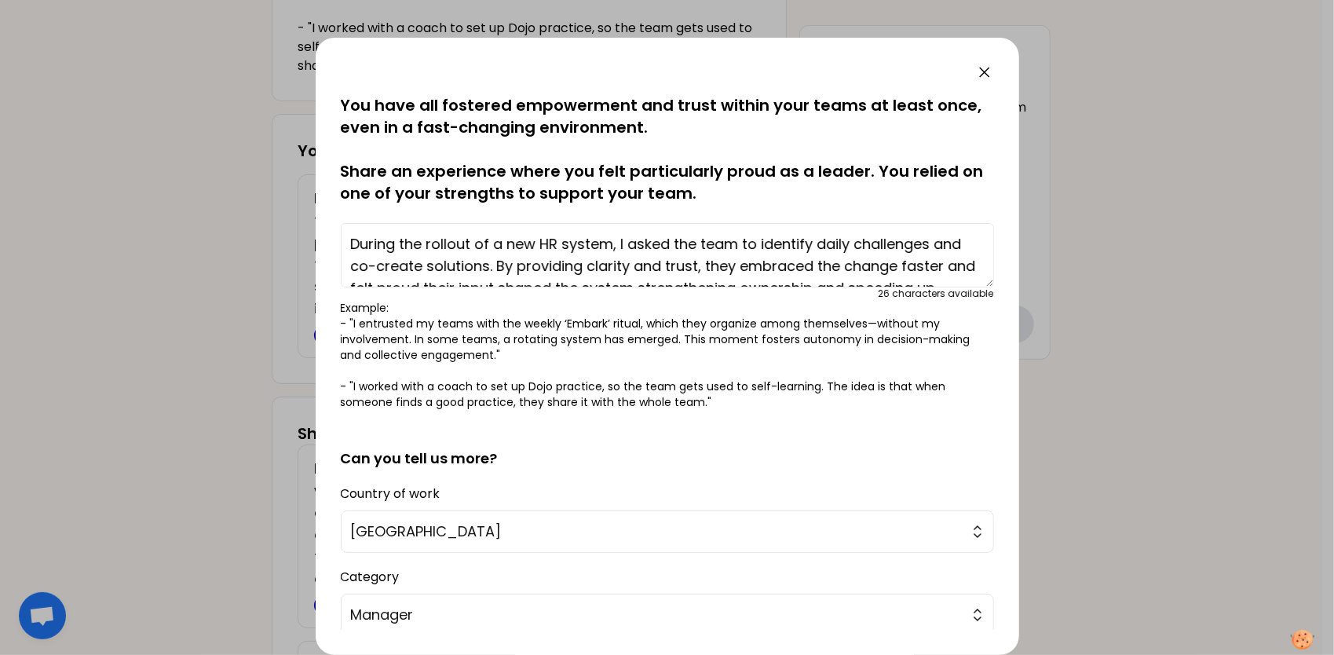
click at [971, 77] on div at bounding box center [667, 72] width 653 height 19
click at [985, 74] on icon at bounding box center [985, 72] width 19 height 19
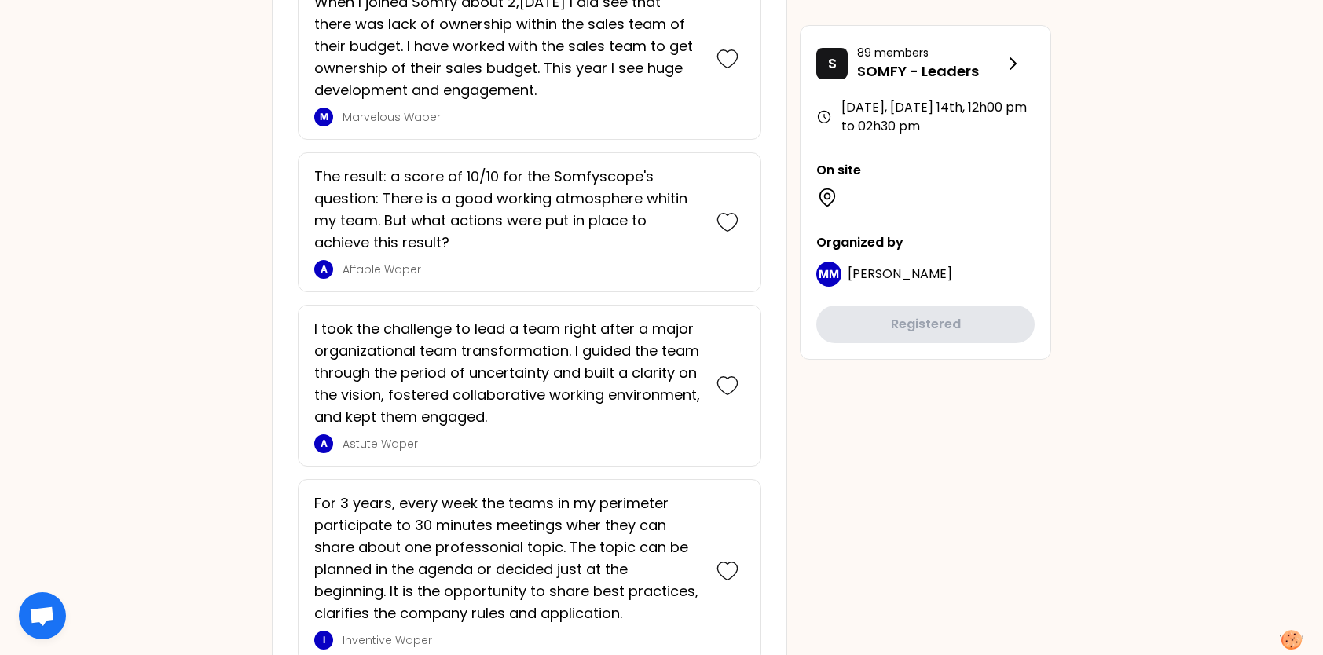
scroll to position [1410, 0]
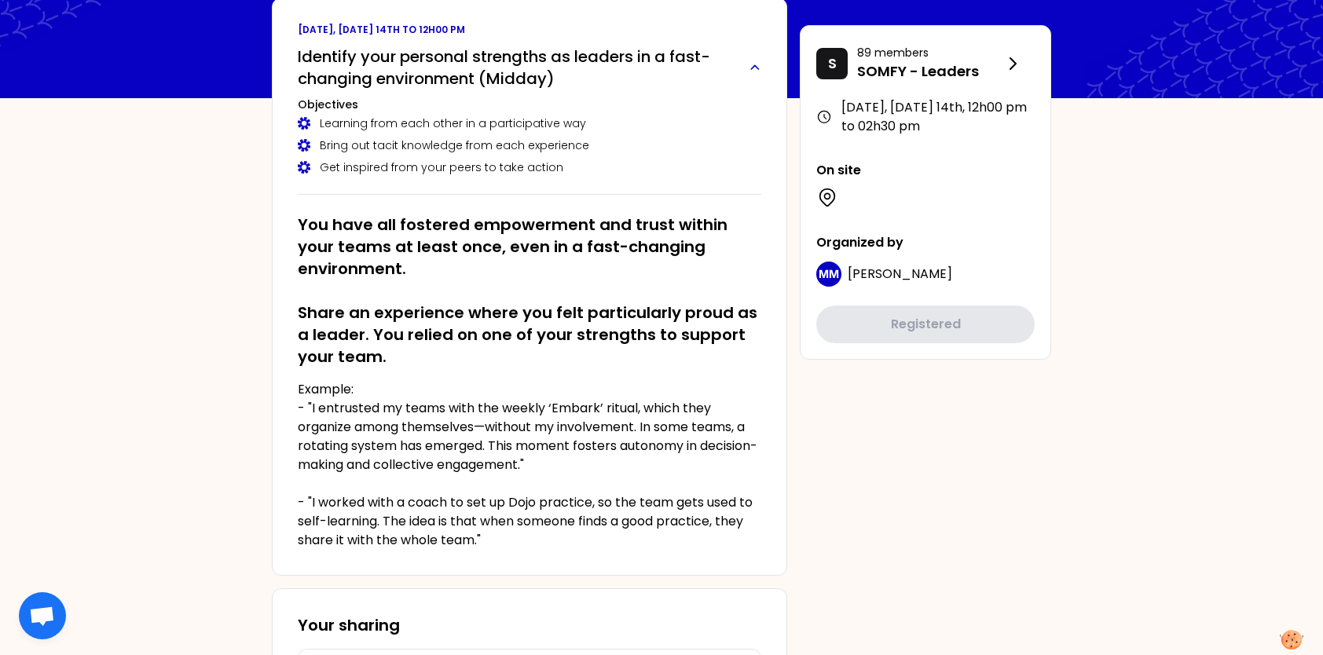
scroll to position [0, 0]
